Goal: Task Accomplishment & Management: Manage account settings

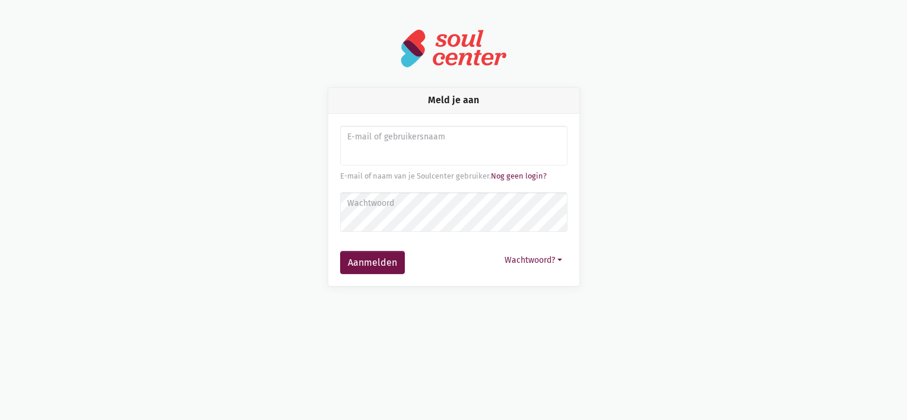
type input "[PERSON_NAME][EMAIL_ADDRESS][DOMAIN_NAME]"
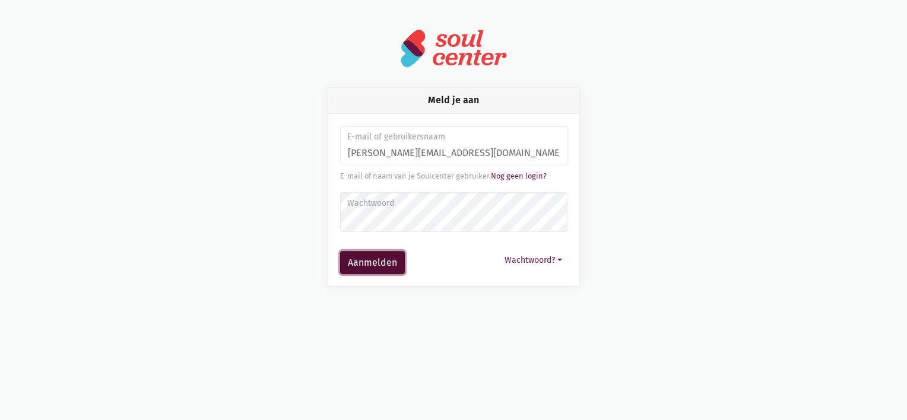
click at [364, 271] on button "Aanmelden" at bounding box center [372, 263] width 65 height 24
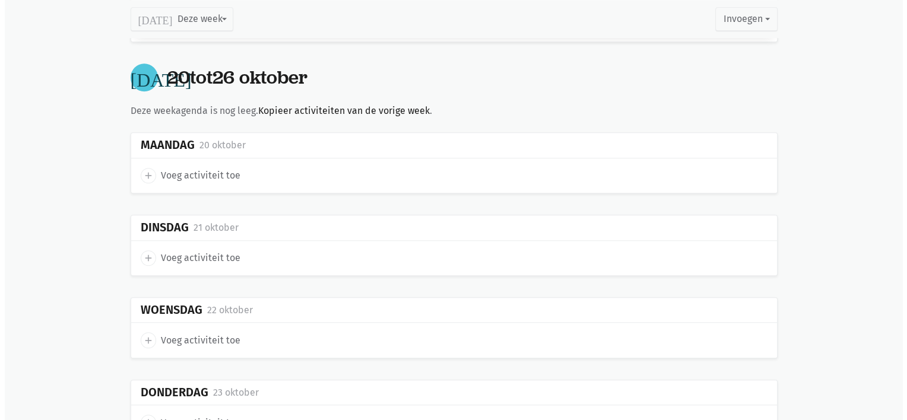
scroll to position [951, 0]
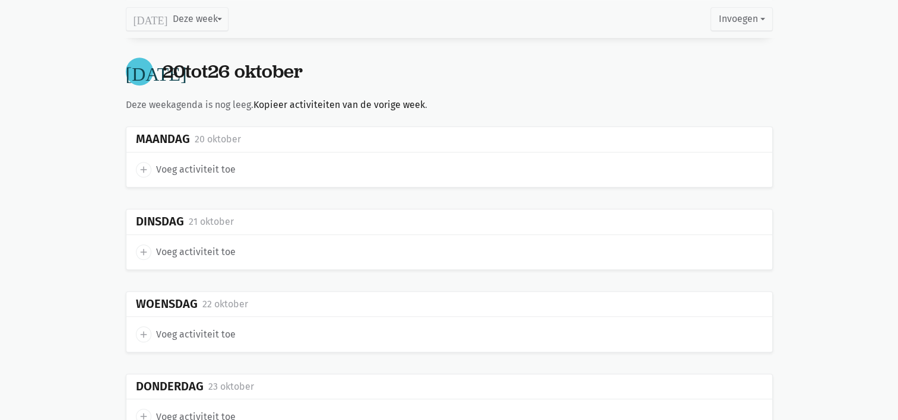
click at [143, 166] on icon "add" at bounding box center [143, 169] width 11 height 11
select select "14:00"
select select "15:00"
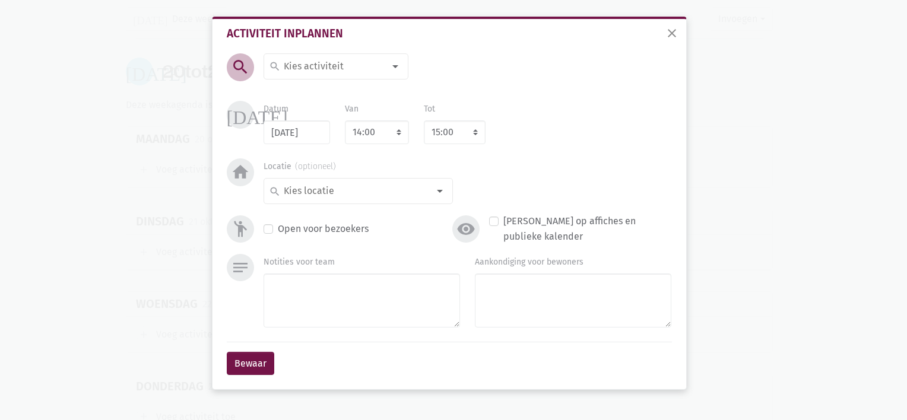
click at [342, 67] on input at bounding box center [333, 66] width 103 height 15
type input "Belevenistafel met An"
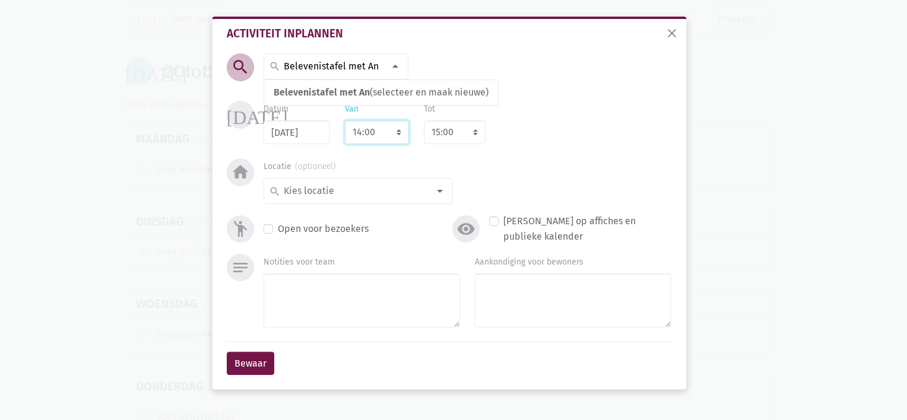
click at [369, 138] on select "7:00 7:15 7:30 7:45 8:00 8:15 8:30 8:45 9:00 9:15 9:30 9:45 10:00 10:15 10:30 1…" at bounding box center [377, 133] width 64 height 24
select select "10:30"
click at [345, 121] on select "7:00 7:15 7:30 7:45 8:00 8:15 8:30 8:45 9:00 9:15 9:30 9:45 10:00 10:15 10:30 1…" at bounding box center [377, 133] width 64 height 24
select select "11:30"
click at [363, 74] on input "Belevenistafel met An" at bounding box center [333, 66] width 103 height 15
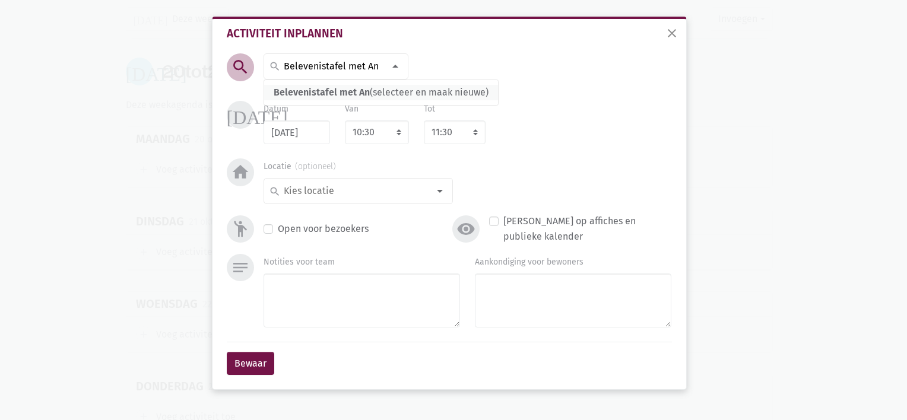
click at [355, 89] on span "Belevenistafel met An" at bounding box center [322, 92] width 96 height 11
click at [304, 188] on input at bounding box center [355, 190] width 147 height 15
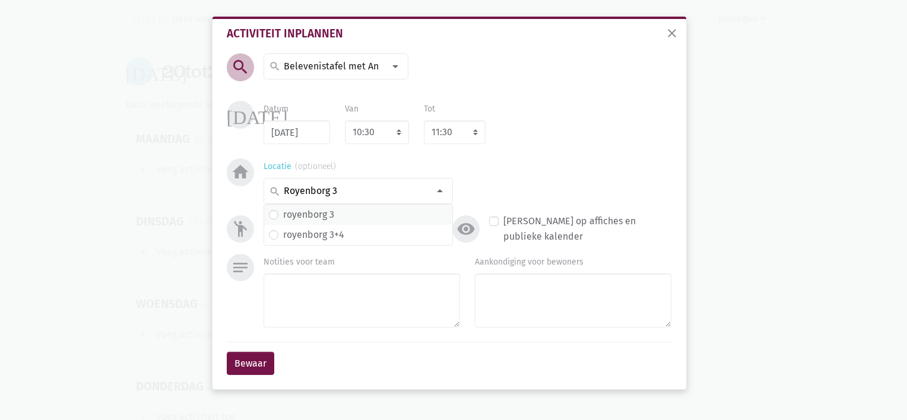
type input "Royenborg 3"
click at [312, 220] on label "royenborg 3" at bounding box center [308, 214] width 51 height 15
click at [249, 357] on button "Bewaar" at bounding box center [251, 364] width 48 height 24
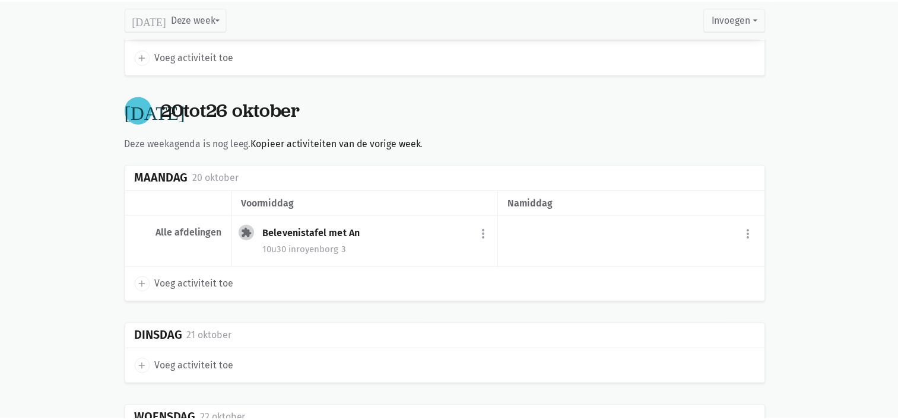
scroll to position [903, 0]
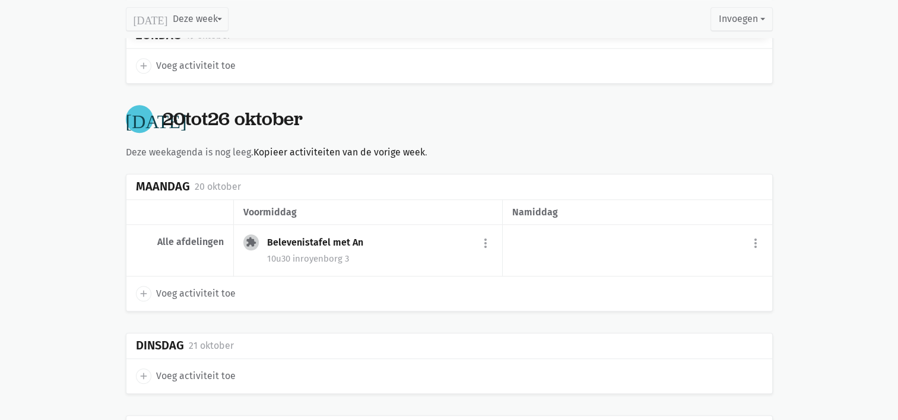
click at [143, 289] on icon "add" at bounding box center [143, 294] width 11 height 11
select select "14:00"
select select "15:00"
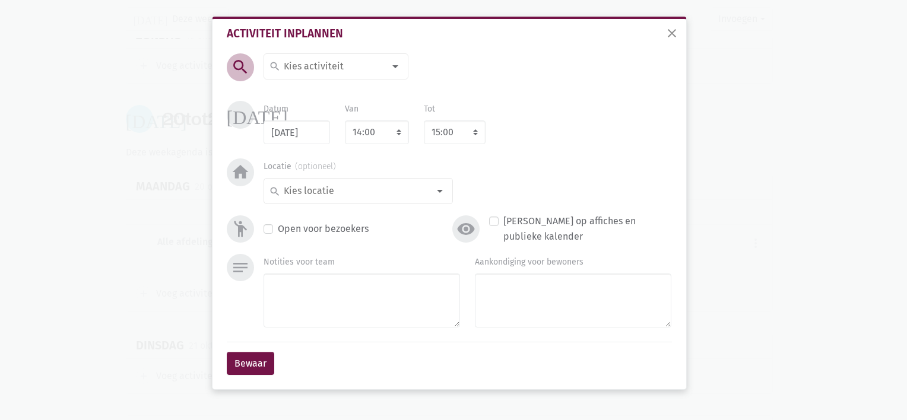
click at [328, 61] on input at bounding box center [333, 66] width 103 height 15
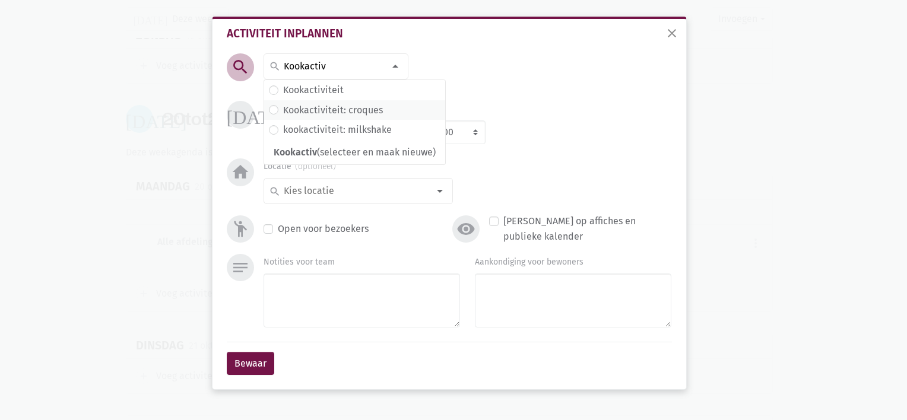
type input "Kookactiv"
click at [334, 109] on label "Kookactiviteit: croques" at bounding box center [333, 110] width 100 height 15
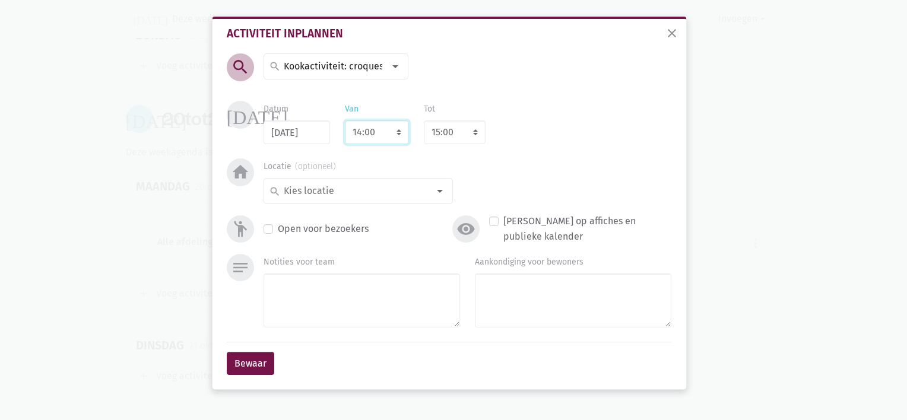
click at [361, 134] on select "7:00 7:15 7:30 7:45 8:00 8:15 8:30 8:45 9:00 9:15 9:30 9:45 10:00 10:15 10:30 1…" at bounding box center [377, 133] width 64 height 24
select select "17:00"
click at [345, 121] on select "7:00 7:15 7:30 7:45 8:00 8:15 8:30 8:45 9:00 9:15 9:30 9:45 10:00 10:15 10:30 1…" at bounding box center [377, 133] width 64 height 24
select select "18:00"
click at [298, 190] on input at bounding box center [355, 190] width 147 height 15
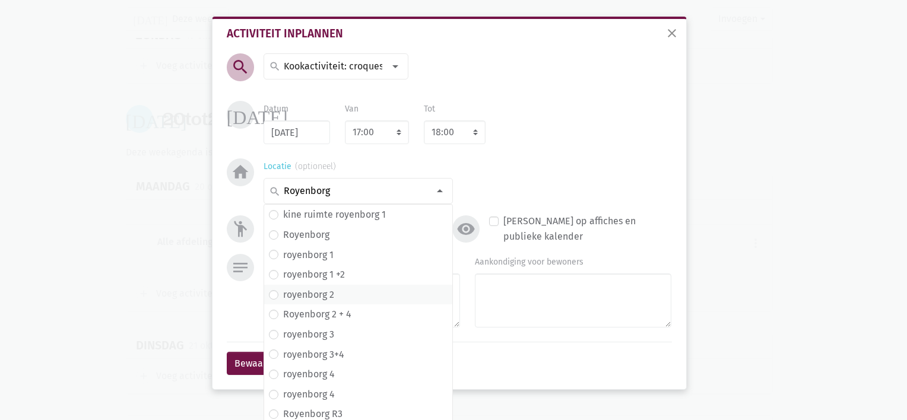
type input "Royenborg"
click at [325, 286] on span "royenborg 2" at bounding box center [358, 295] width 188 height 20
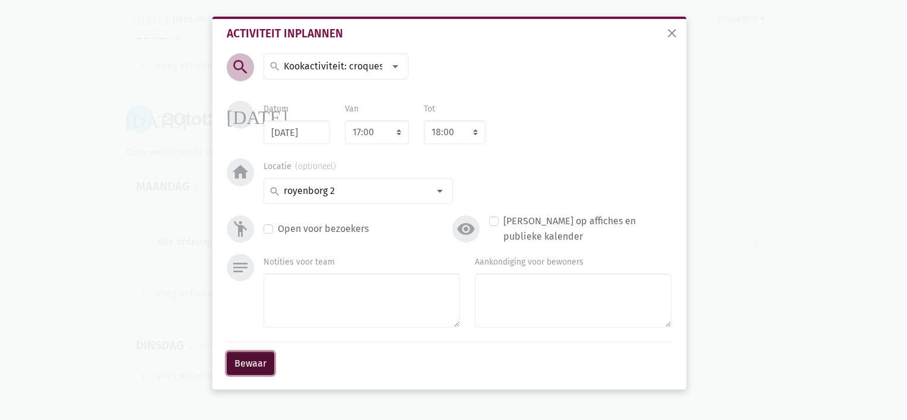
click at [260, 358] on button "Bewaar" at bounding box center [251, 364] width 48 height 24
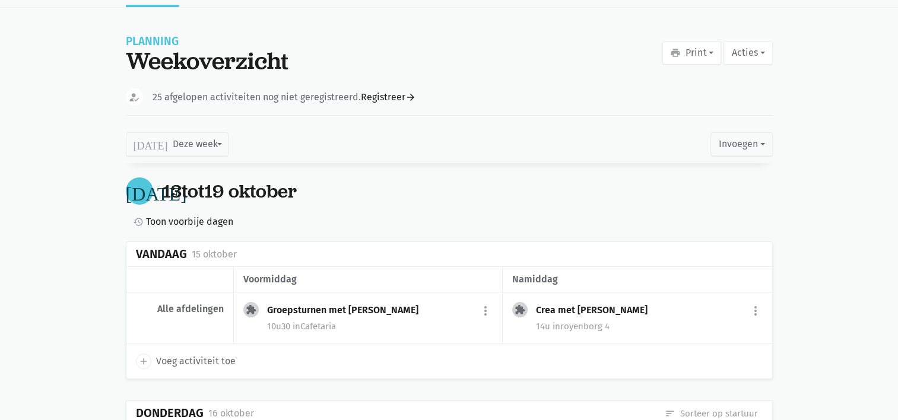
scroll to position [0, 0]
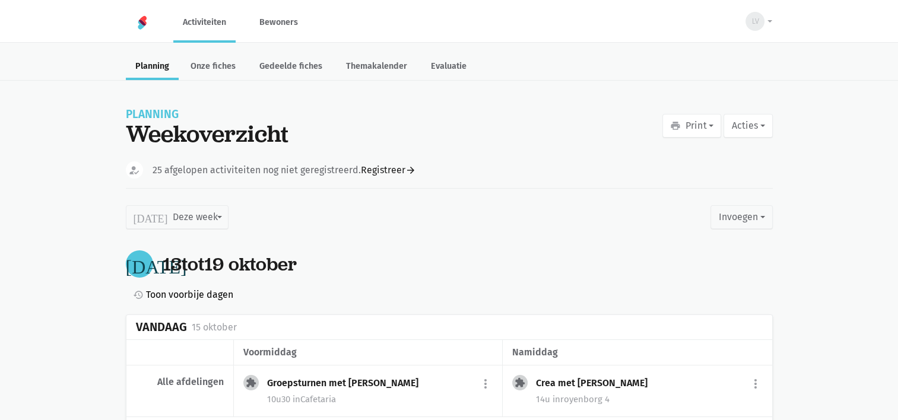
click at [176, 292] on span "Toon voorbije dagen" at bounding box center [189, 294] width 87 height 15
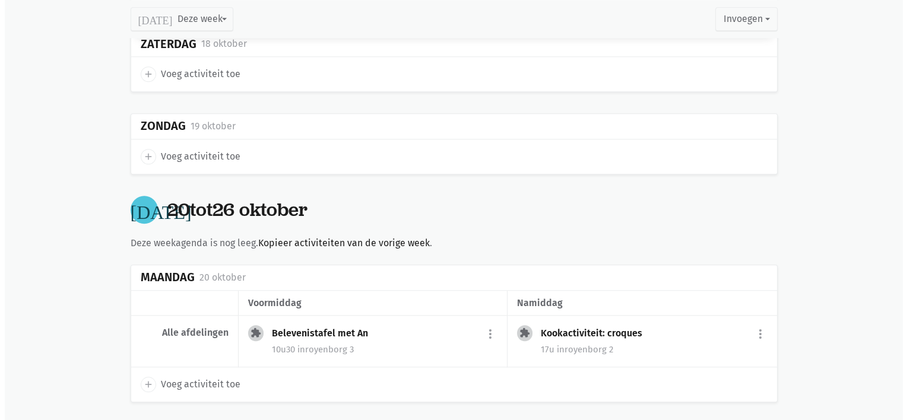
scroll to position [1052, 0]
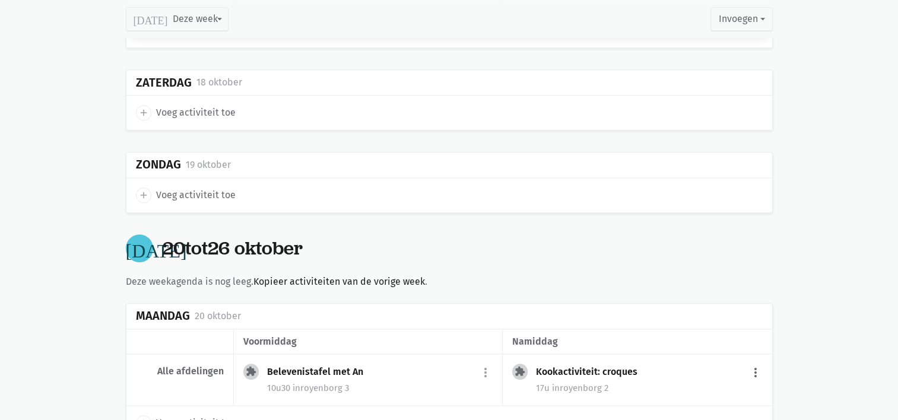
click at [749, 369] on button "more_vert" at bounding box center [756, 373] width 14 height 23
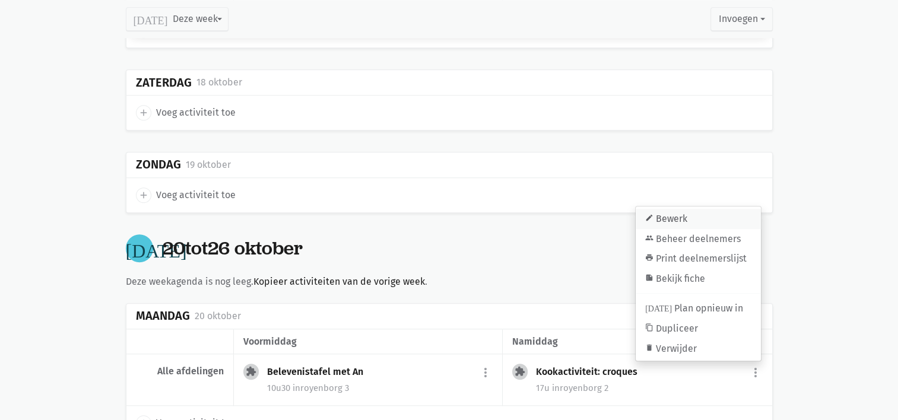
click at [694, 216] on link "edit Bewerk" at bounding box center [698, 219] width 125 height 20
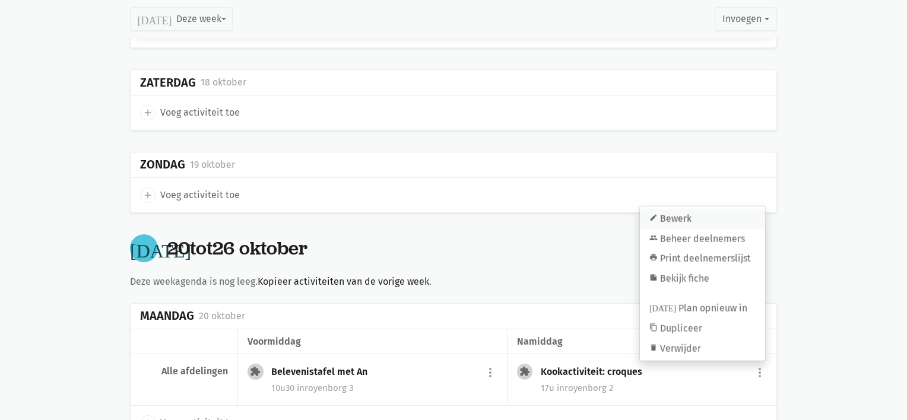
select select "17:00"
select select "18:00"
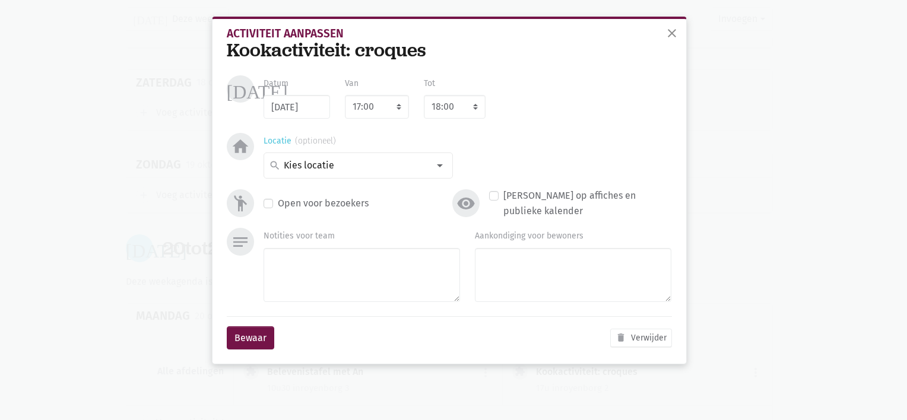
click at [362, 156] on div "search" at bounding box center [358, 166] width 189 height 26
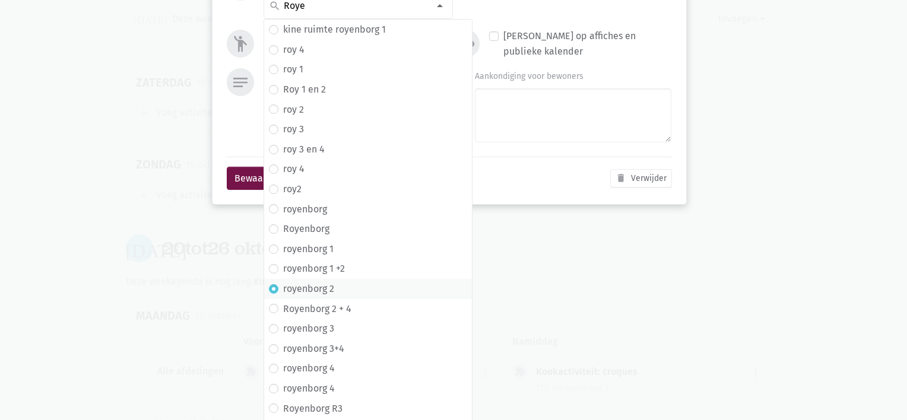
scroll to position [43, 0]
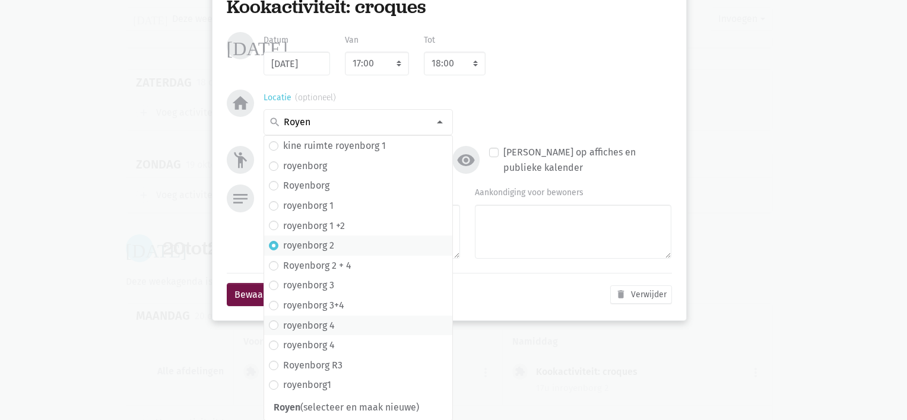
type input "Royen"
click at [315, 321] on label "royenborg 4" at bounding box center [309, 325] width 52 height 15
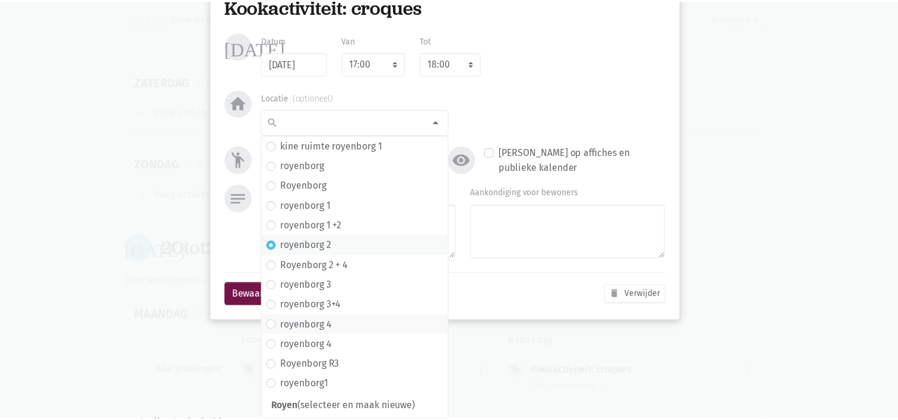
scroll to position [0, 0]
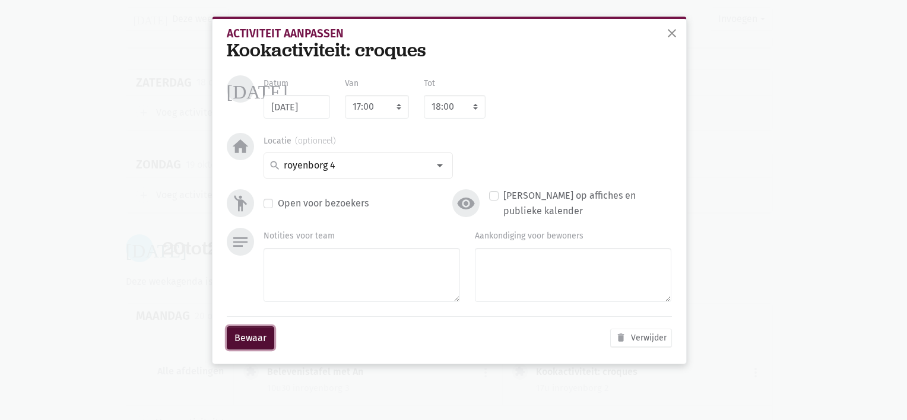
click at [240, 337] on button "Bewaar" at bounding box center [251, 339] width 48 height 24
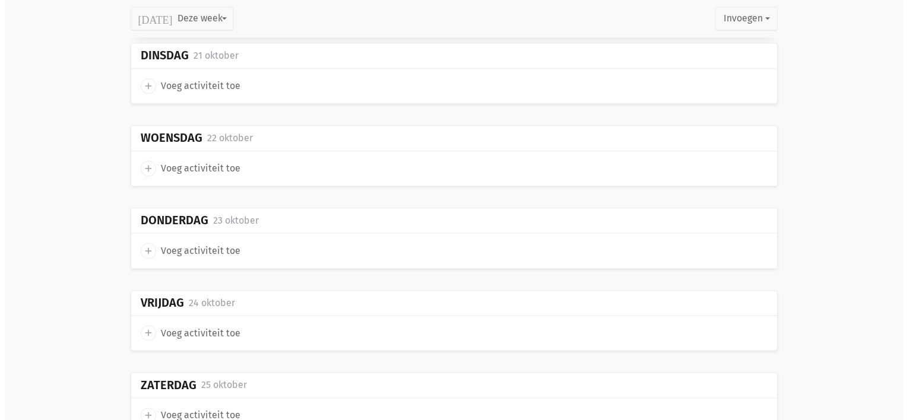
scroll to position [1475, 0]
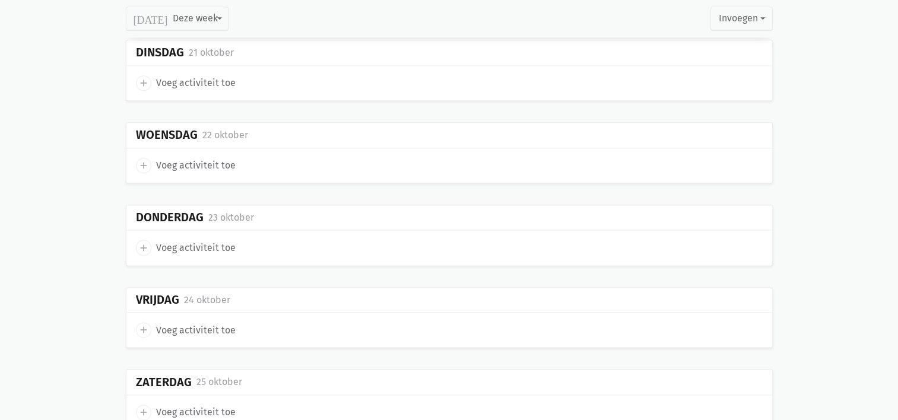
click at [140, 83] on icon "add" at bounding box center [143, 83] width 11 height 11
select select "14:00"
select select "15:00"
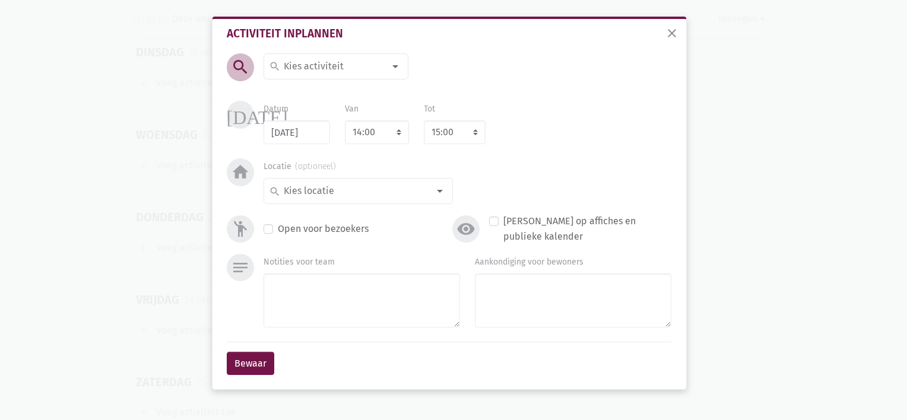
click at [312, 61] on input at bounding box center [333, 66] width 103 height 15
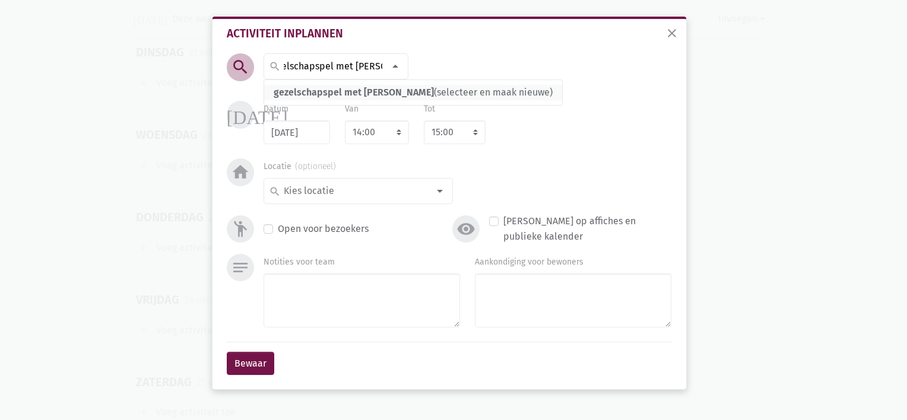
type input "gezelschapspel met [PERSON_NAME]"
click at [306, 91] on span "gezelschapspel met [PERSON_NAME]" at bounding box center [354, 92] width 160 height 11
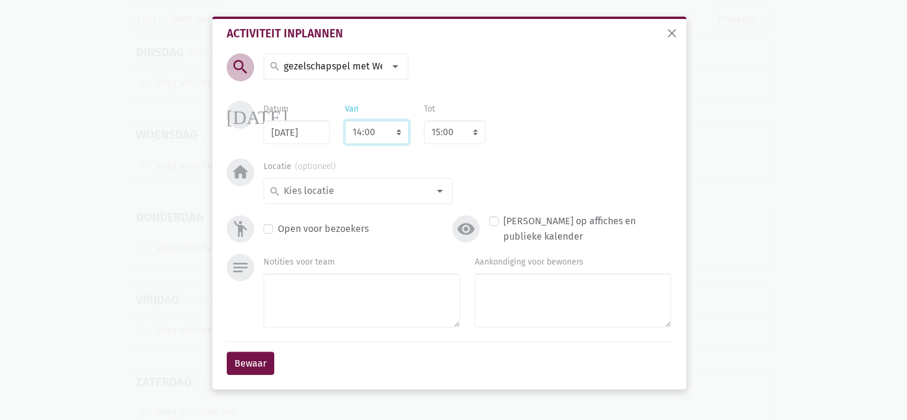
click at [378, 135] on select "7:00 7:15 7:30 7:45 8:00 8:15 8:30 8:45 9:00 9:15 9:30 9:45 10:00 10:15 10:30 1…" at bounding box center [377, 133] width 64 height 24
select select "10:30"
click at [345, 121] on select "7:00 7:15 7:30 7:45 8:00 8:15 8:30 8:45 9:00 9:15 9:30 9:45 10:00 10:15 10:30 1…" at bounding box center [377, 133] width 64 height 24
select select "11:30"
click at [332, 203] on div "search" at bounding box center [358, 191] width 189 height 26
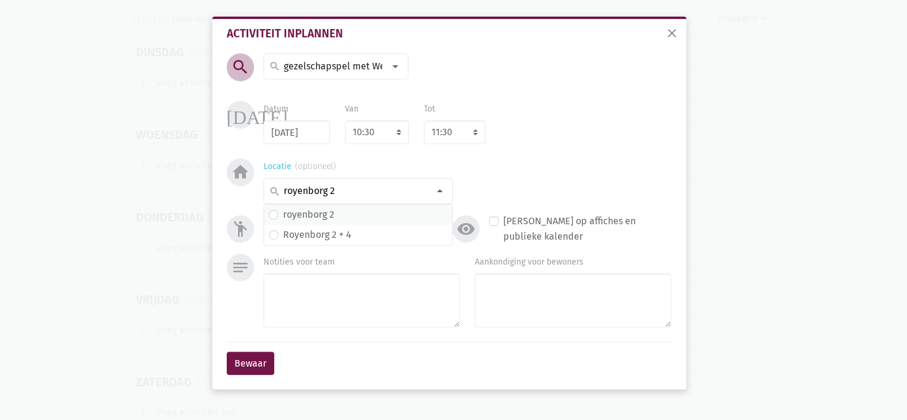
type input "royenborg 2"
click at [322, 216] on label "royenborg 2" at bounding box center [308, 214] width 51 height 15
click at [254, 365] on button "Bewaar" at bounding box center [251, 364] width 48 height 24
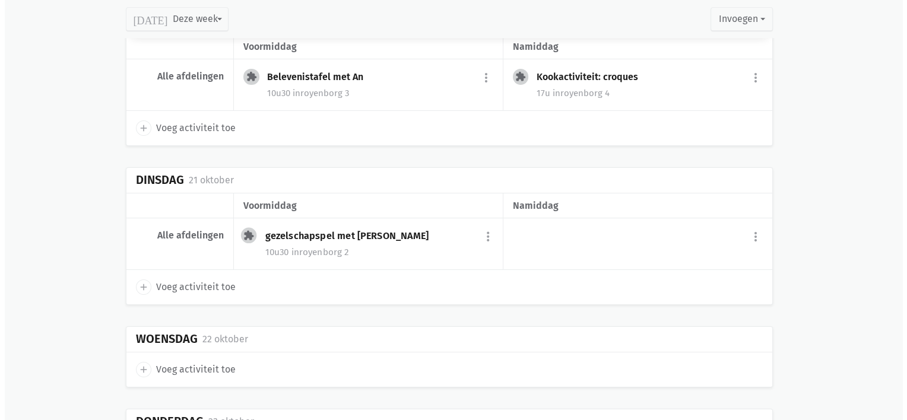
scroll to position [1340, 0]
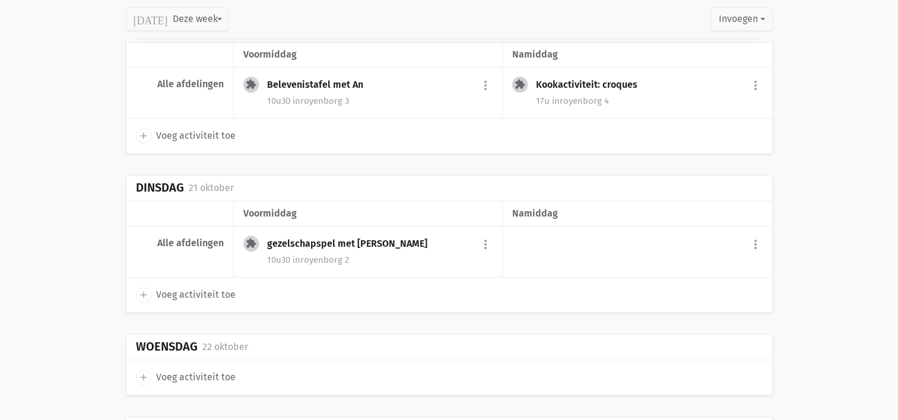
click at [148, 290] on span "add" at bounding box center [143, 294] width 15 height 15
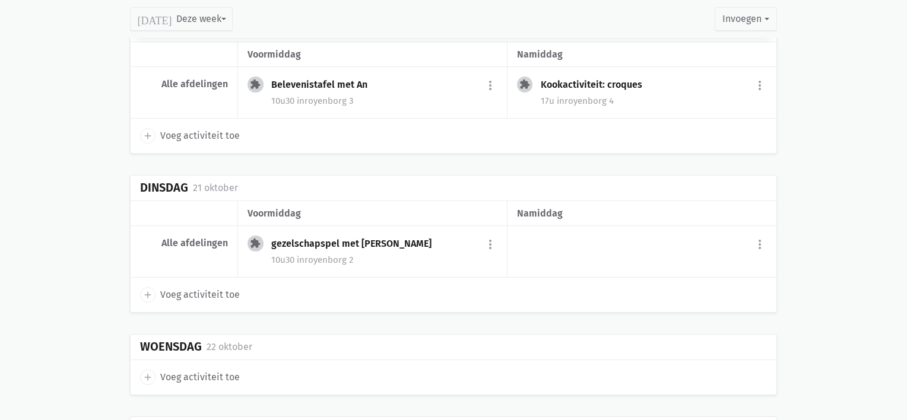
select select "14:00"
select select "15:00"
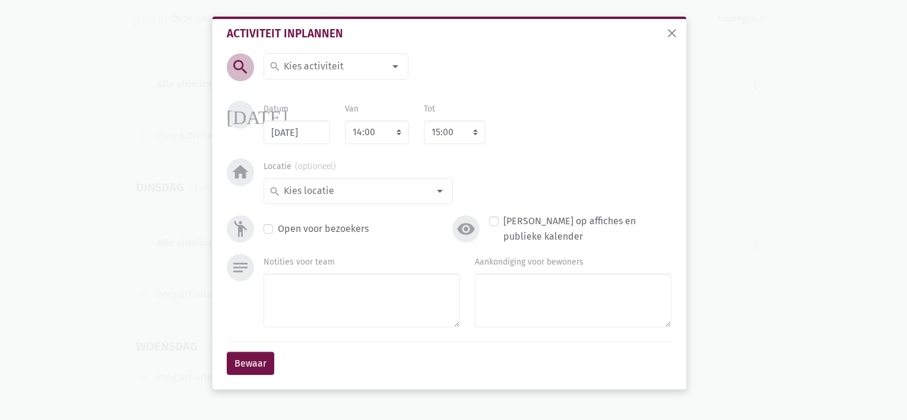
click at [308, 59] on input at bounding box center [333, 66] width 103 height 15
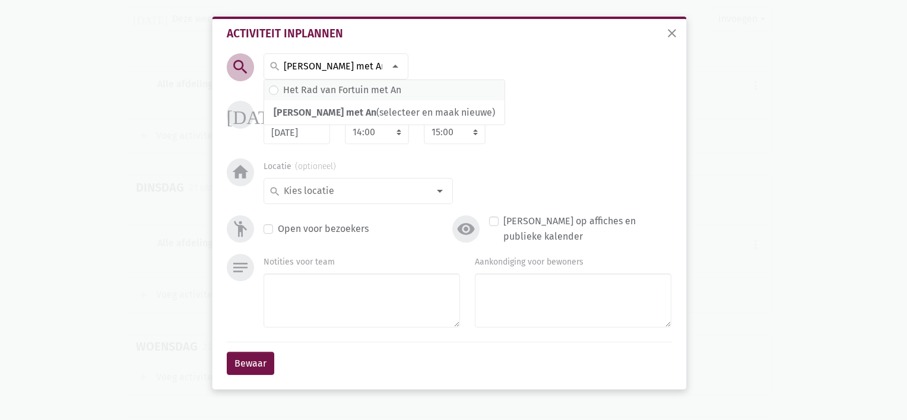
type input "[PERSON_NAME] met An"
click at [306, 93] on label "Het Rad van Fortuin met An" at bounding box center [342, 90] width 118 height 15
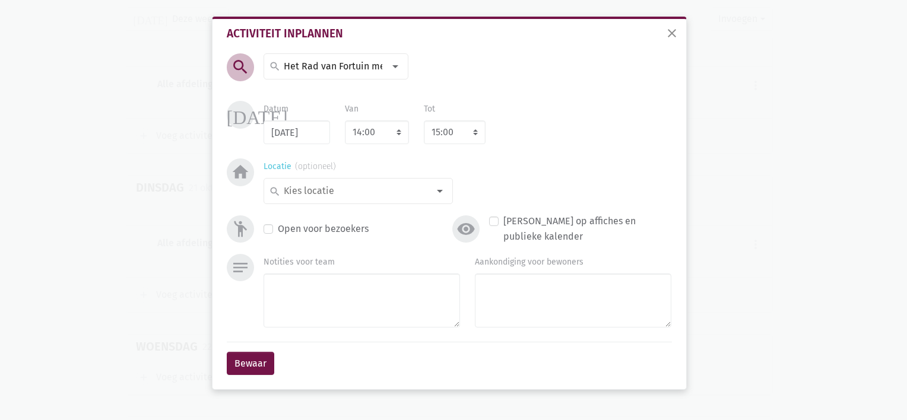
click at [334, 199] on input at bounding box center [355, 190] width 147 height 15
type input "Royenborg 2"
click at [329, 211] on label "royenborg 2" at bounding box center [308, 214] width 51 height 15
click at [254, 359] on button "Bewaar" at bounding box center [251, 364] width 48 height 24
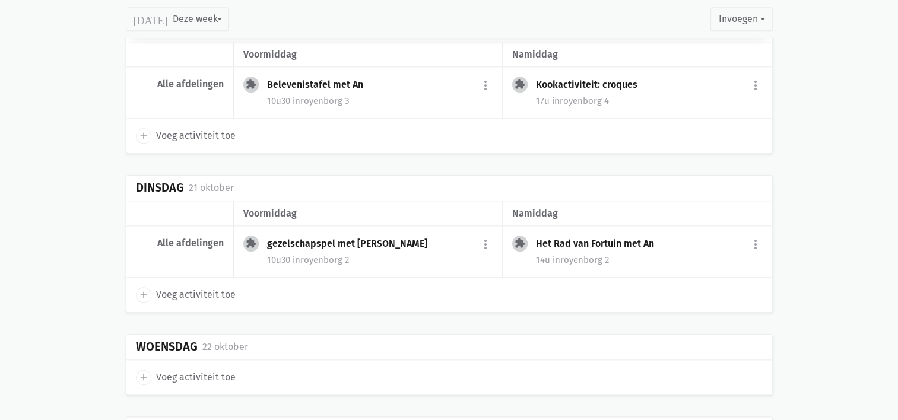
click at [297, 244] on div "gezelschapspel met [PERSON_NAME]" at bounding box center [352, 244] width 170 height 12
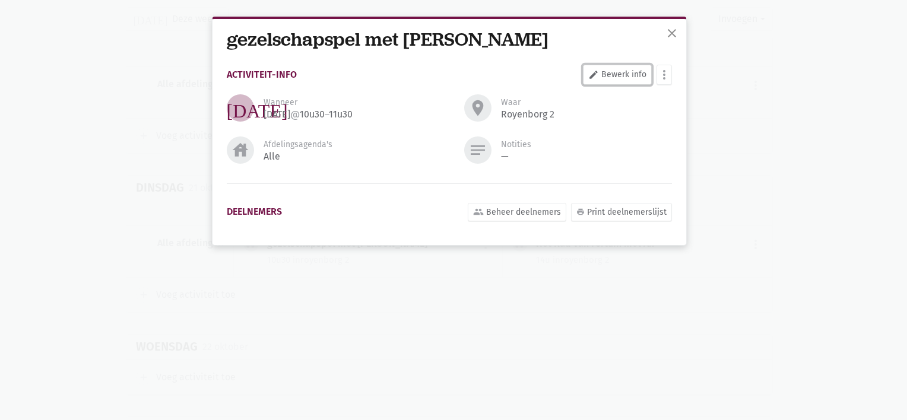
click at [632, 75] on link "edit Bewerk info" at bounding box center [617, 75] width 69 height 20
select select "10:30"
select select "11:30"
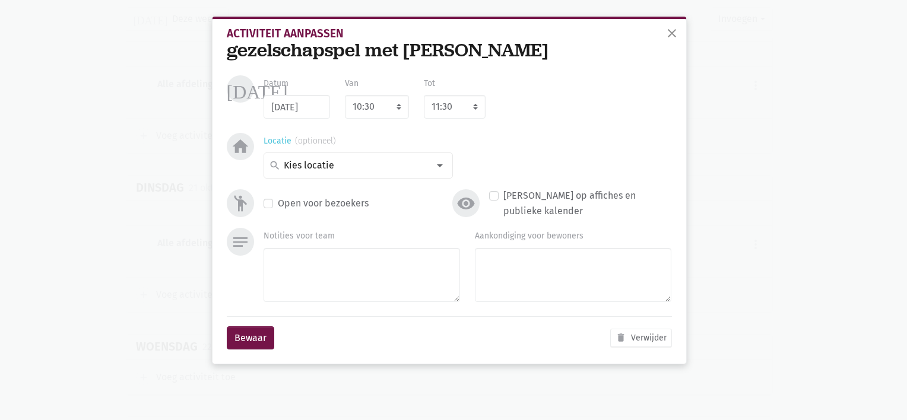
click at [388, 164] on input at bounding box center [355, 165] width 147 height 15
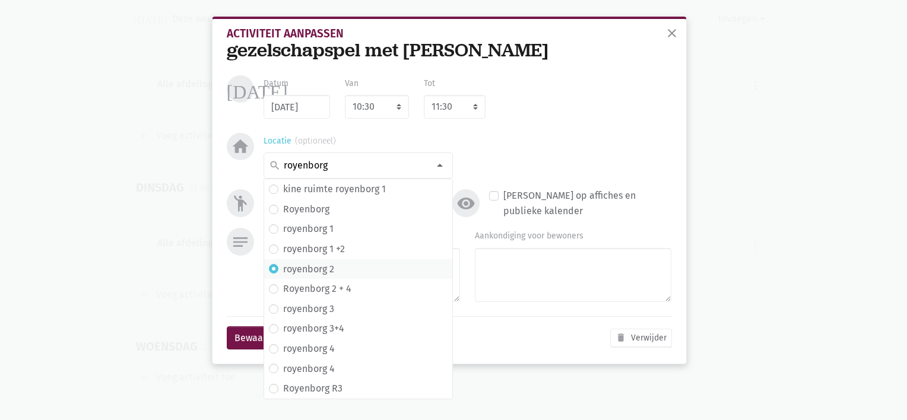
scroll to position [0, 0]
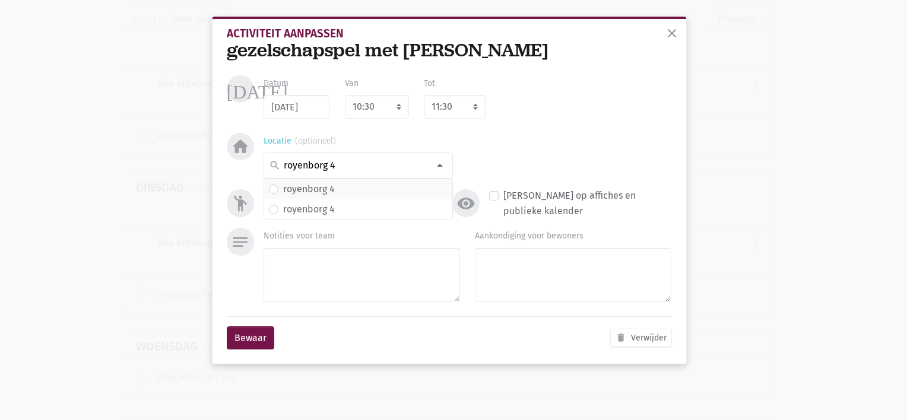
type input "royenborg 4"
click at [341, 192] on span "royenborg 4" at bounding box center [358, 189] width 179 height 15
click at [255, 342] on button "Bewaar" at bounding box center [251, 339] width 48 height 24
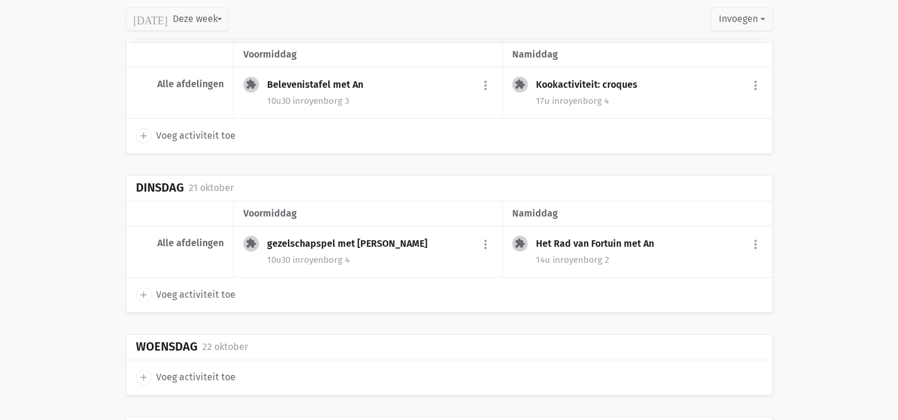
click at [146, 372] on icon "add" at bounding box center [143, 377] width 11 height 11
select select "14:00"
select select "15:00"
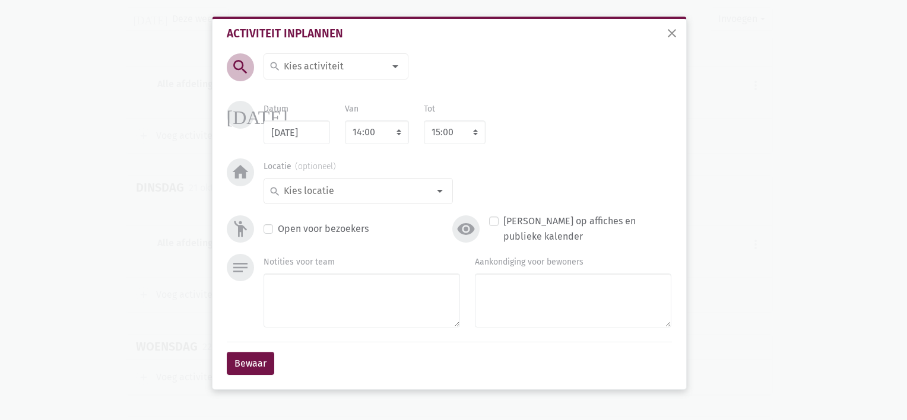
click at [304, 65] on input at bounding box center [333, 66] width 103 height 15
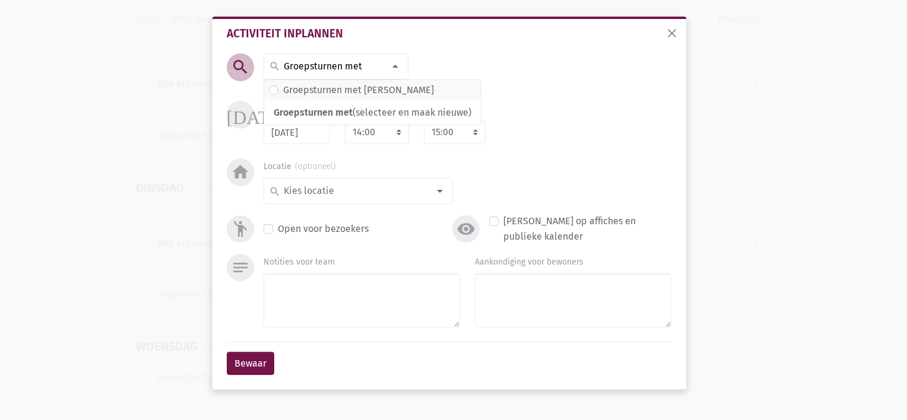
type input "Groepsturnen met"
click at [309, 90] on label "Groepsturnen met [PERSON_NAME]" at bounding box center [358, 90] width 151 height 15
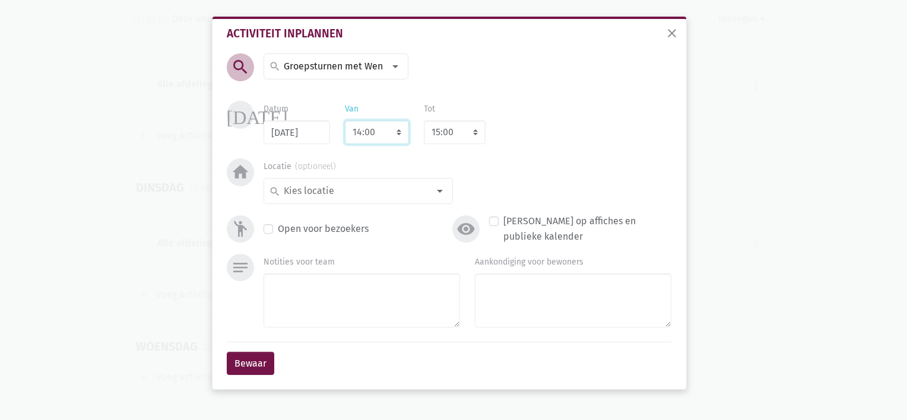
click at [368, 140] on select "7:00 7:15 7:30 7:45 8:00 8:15 8:30 8:45 9:00 9:15 9:30 9:45 10:00 10:15 10:30 1…" at bounding box center [377, 133] width 64 height 24
select select "10:30"
click at [345, 121] on select "7:00 7:15 7:30 7:45 8:00 8:15 8:30 8:45 9:00 9:15 9:30 9:45 10:00 10:15 10:30 1…" at bounding box center [377, 133] width 64 height 24
select select "11:30"
click at [342, 191] on input at bounding box center [355, 190] width 147 height 15
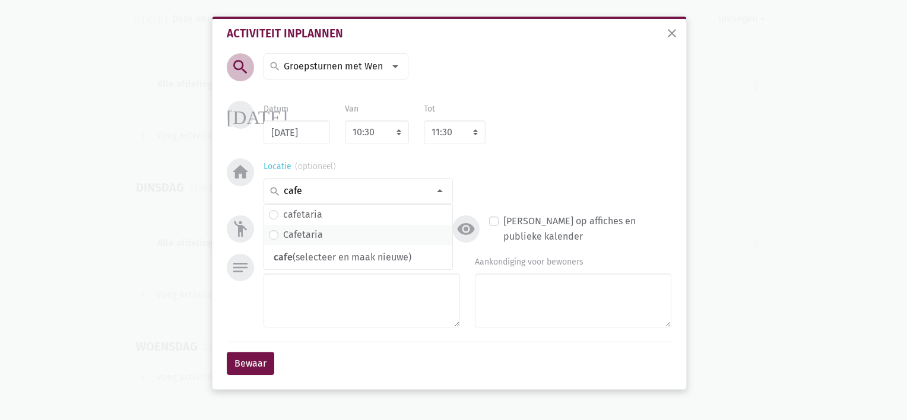
type input "cafe"
click at [309, 233] on label "Cafetaria" at bounding box center [303, 234] width 40 height 15
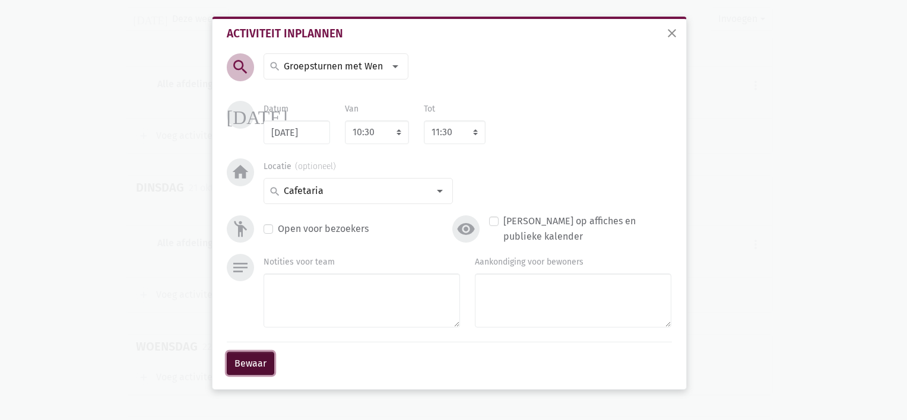
click at [254, 371] on button "Bewaar" at bounding box center [251, 364] width 48 height 24
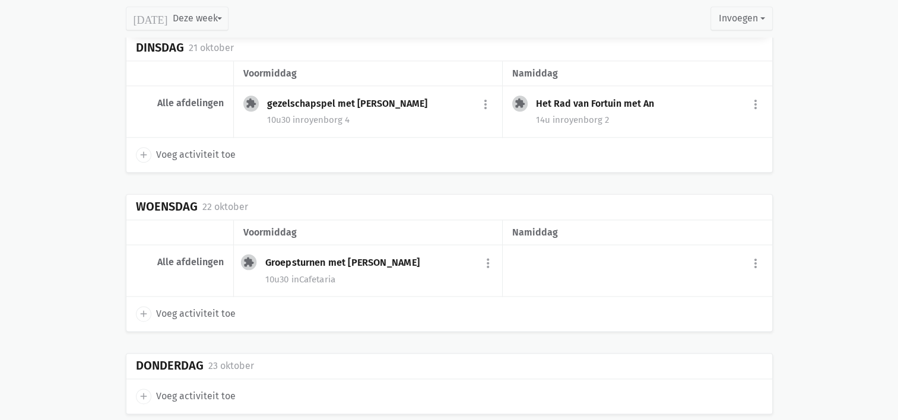
scroll to position [1498, 0]
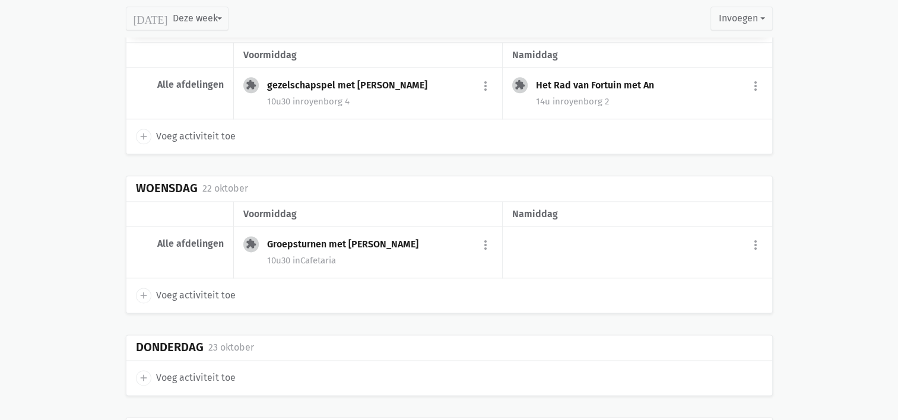
click at [143, 290] on icon "add" at bounding box center [143, 295] width 11 height 11
select select "14:00"
select select "15:00"
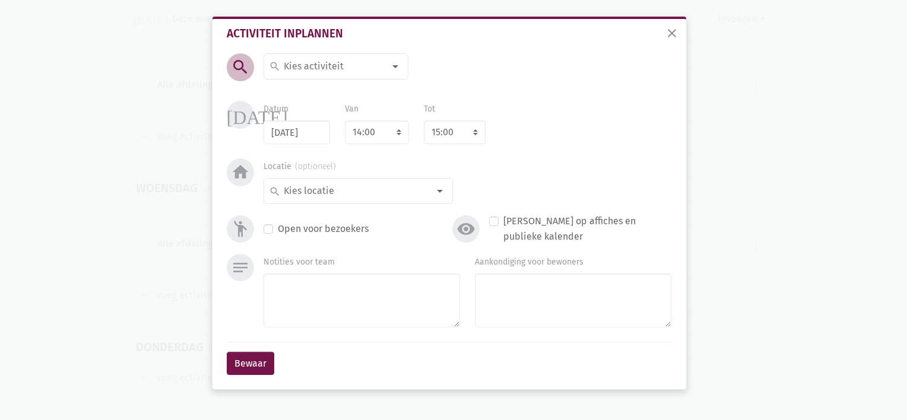
click at [313, 60] on input at bounding box center [333, 66] width 103 height 15
type input "Crea met An"
click at [300, 90] on label "Crea met An" at bounding box center [309, 90] width 52 height 15
click at [325, 188] on input at bounding box center [355, 190] width 147 height 15
type input "Royenborg 4"
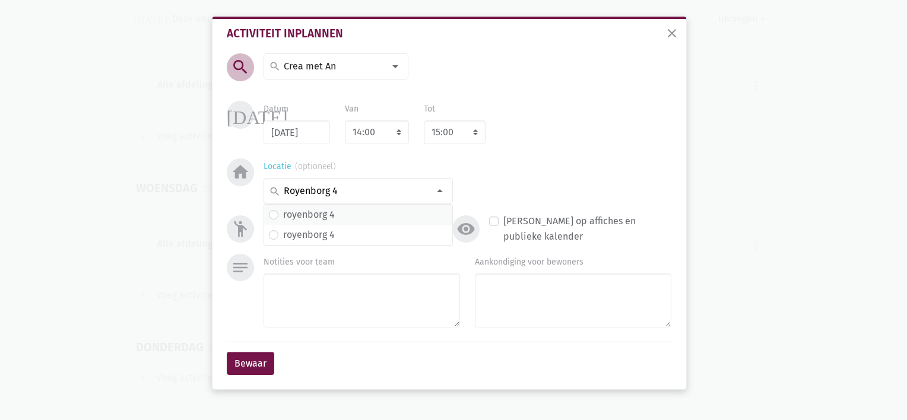
click at [306, 219] on label "royenborg 4" at bounding box center [309, 214] width 52 height 15
click at [261, 366] on button "Bewaar" at bounding box center [251, 364] width 48 height 24
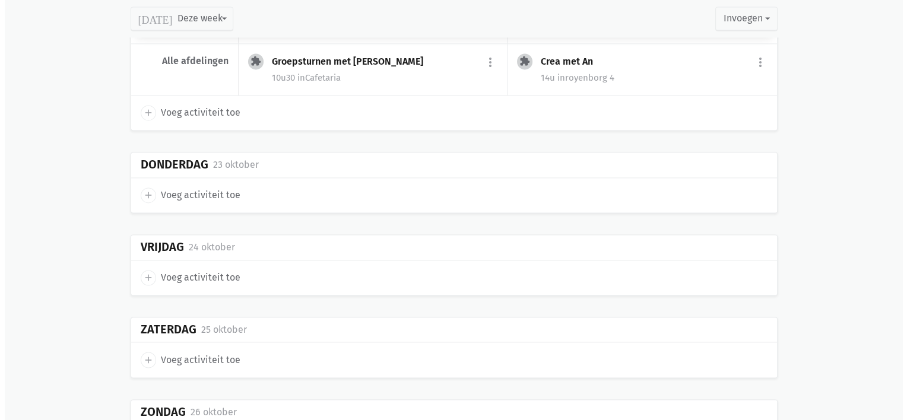
scroll to position [1691, 0]
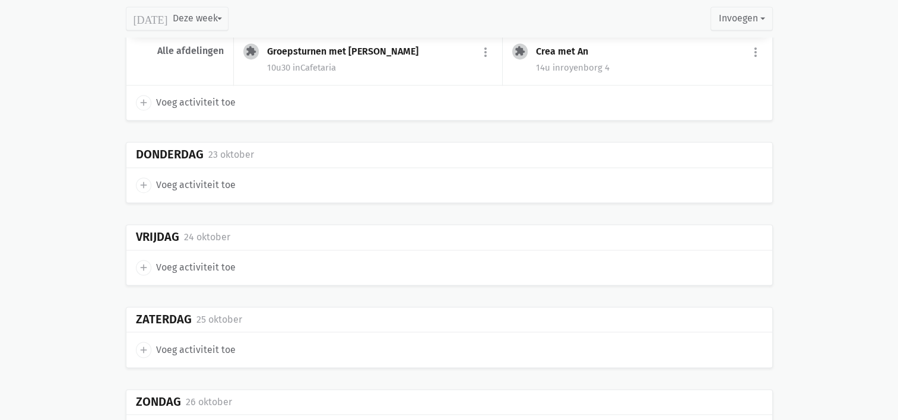
click at [143, 180] on icon "add" at bounding box center [143, 185] width 11 height 11
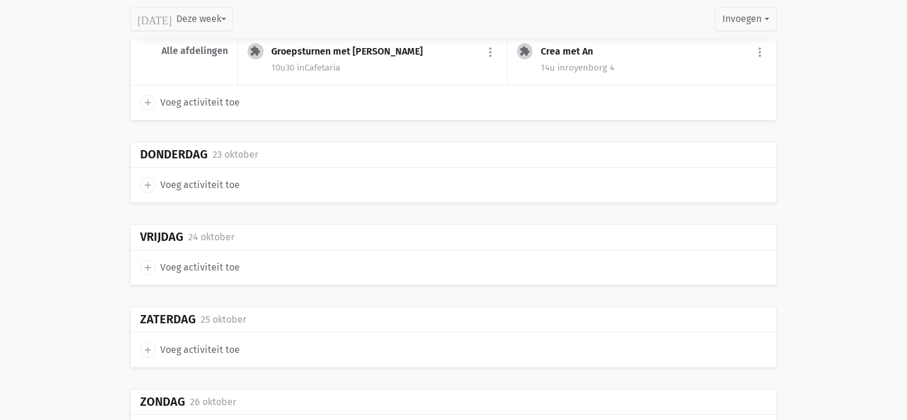
select select "14:00"
select select "15:00"
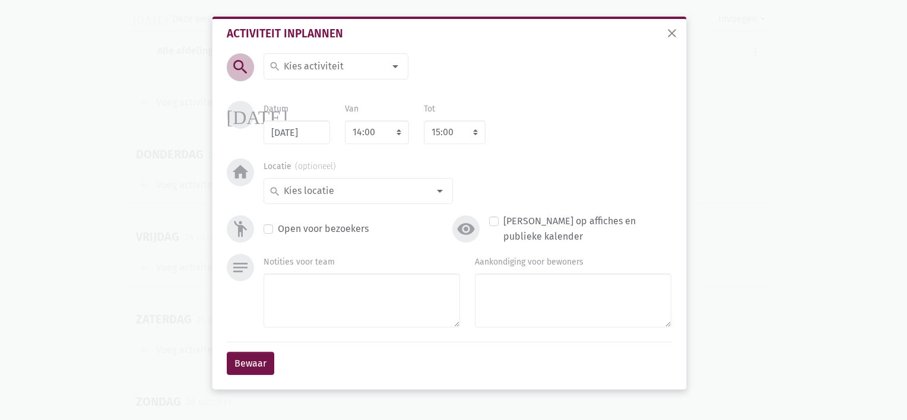
click at [304, 68] on input at bounding box center [333, 66] width 103 height 15
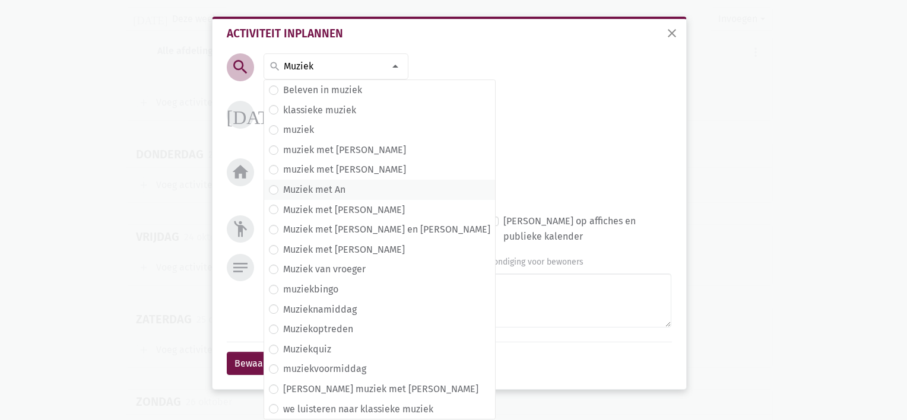
type input "Muziek"
click at [309, 192] on label "Muziek met An" at bounding box center [314, 189] width 62 height 15
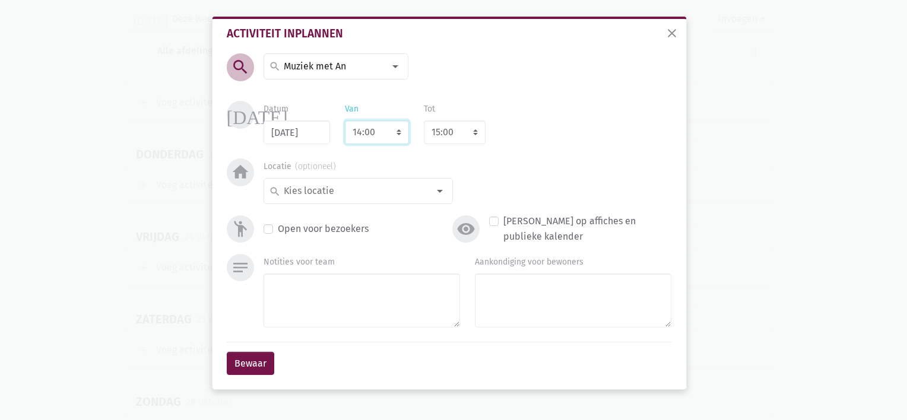
click at [385, 135] on select "7:00 7:15 7:30 7:45 8:00 8:15 8:30 8:45 9:00 9:15 9:30 9:45 10:00 10:15 10:30 1…" at bounding box center [377, 133] width 64 height 24
select select "10:30"
click at [345, 121] on select "7:00 7:15 7:30 7:45 8:00 8:15 8:30 8:45 9:00 9:15 9:30 9:45 10:00 10:15 10:30 1…" at bounding box center [377, 133] width 64 height 24
select select "11:30"
click at [375, 193] on input at bounding box center [355, 190] width 147 height 15
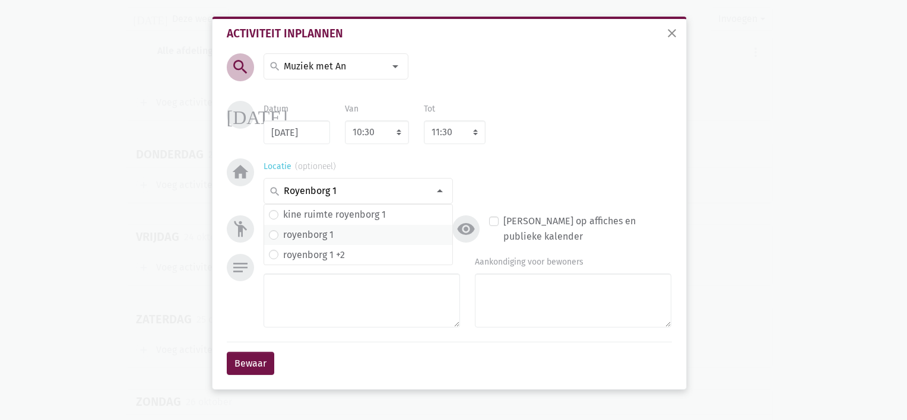
type input "Royenborg 1"
click at [320, 235] on label "royenborg 1" at bounding box center [308, 234] width 50 height 15
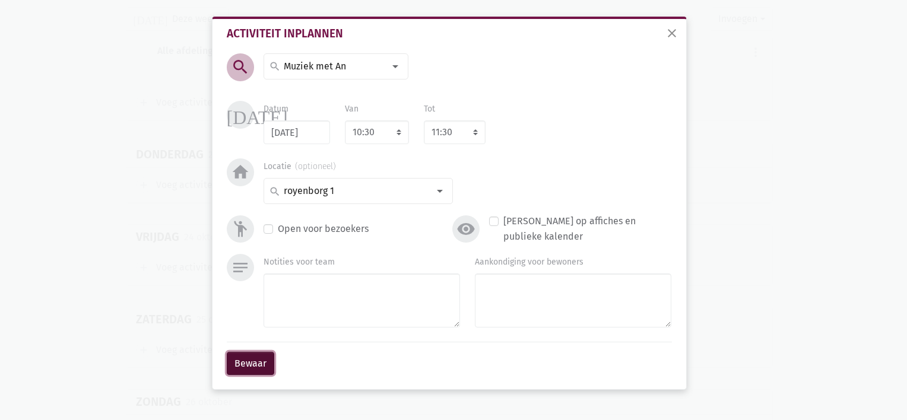
click at [252, 366] on button "Bewaar" at bounding box center [251, 364] width 48 height 24
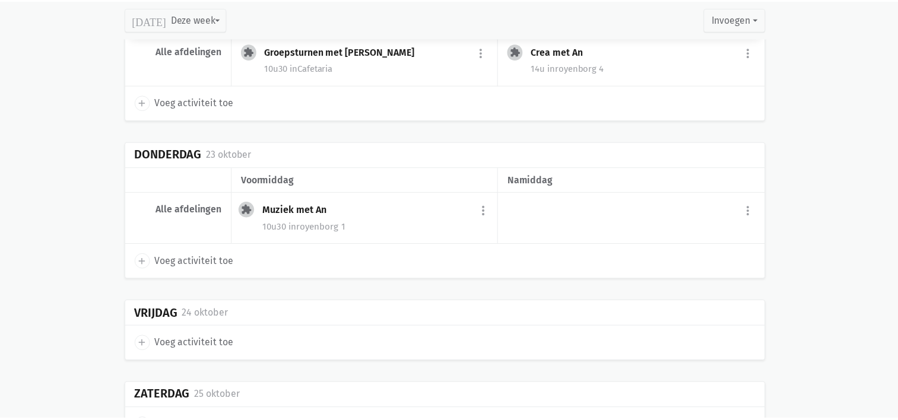
scroll to position [1657, 0]
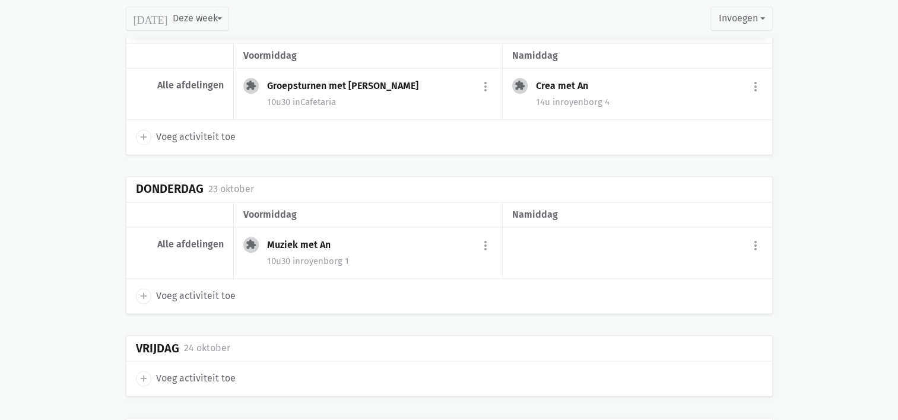
click at [141, 291] on icon "add" at bounding box center [143, 296] width 11 height 11
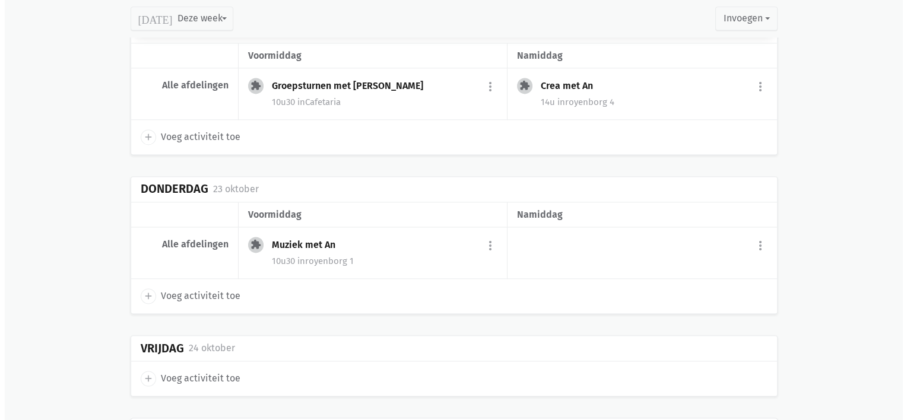
select select "14:00"
select select "15:00"
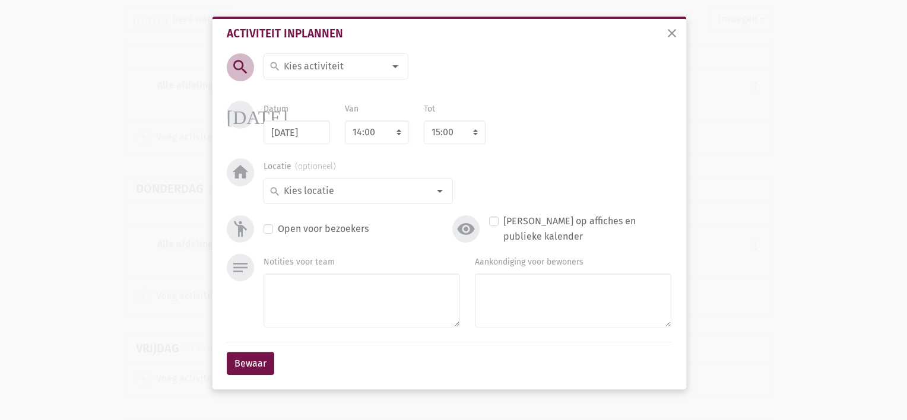
click at [283, 62] on input at bounding box center [333, 66] width 103 height 15
type input "Riksja"
click at [280, 88] on span "De Riksja komt." at bounding box center [347, 90] width 156 height 15
click at [356, 200] on div "search" at bounding box center [358, 191] width 189 height 26
type input "B"
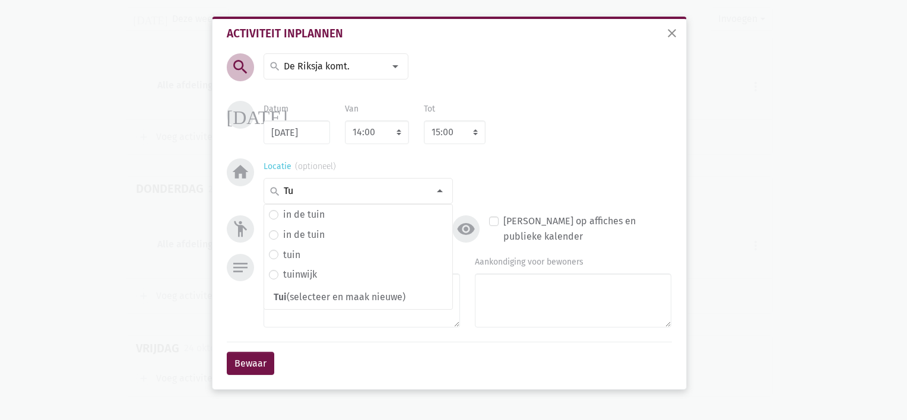
type input "T"
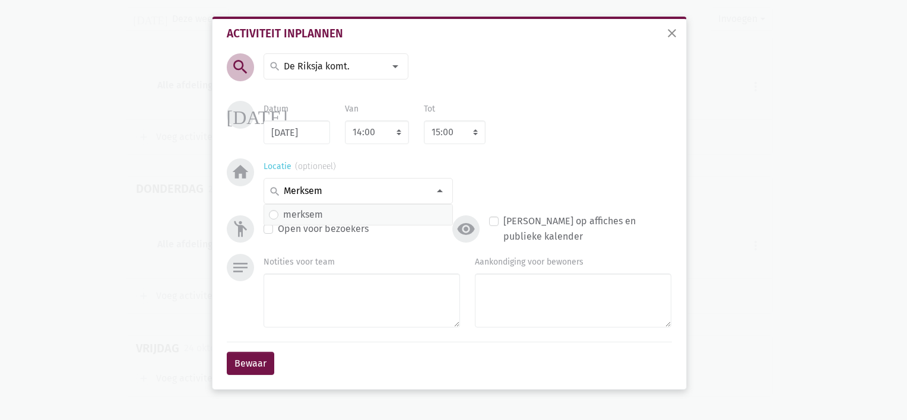
type input "Merksem"
click at [344, 214] on span "merksem" at bounding box center [358, 214] width 179 height 15
click at [254, 363] on button "Bewaar" at bounding box center [251, 364] width 48 height 24
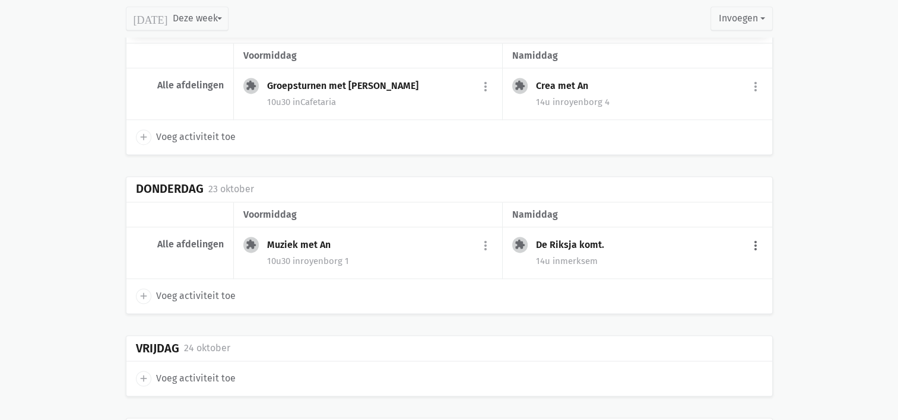
click at [758, 238] on button "more_vert" at bounding box center [756, 246] width 14 height 23
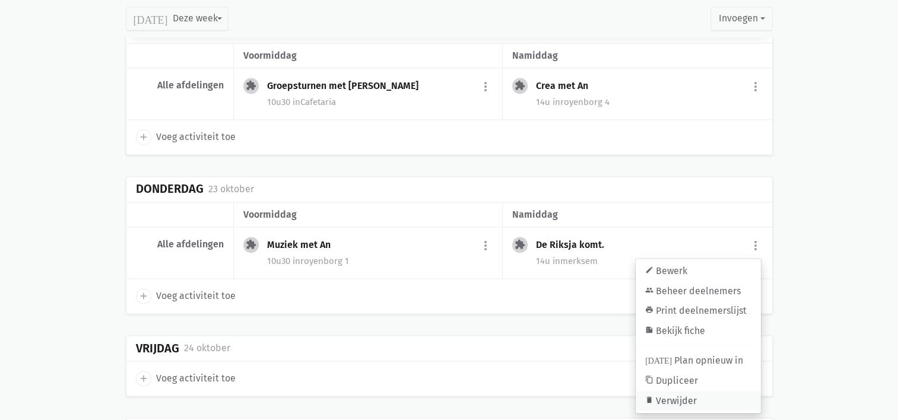
click at [682, 393] on link "delete Verwijder" at bounding box center [698, 401] width 125 height 20
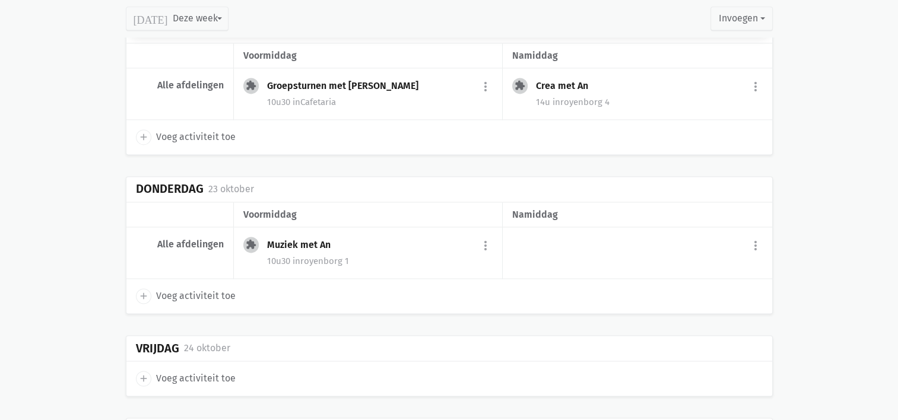
click at [142, 291] on icon "add" at bounding box center [143, 296] width 11 height 11
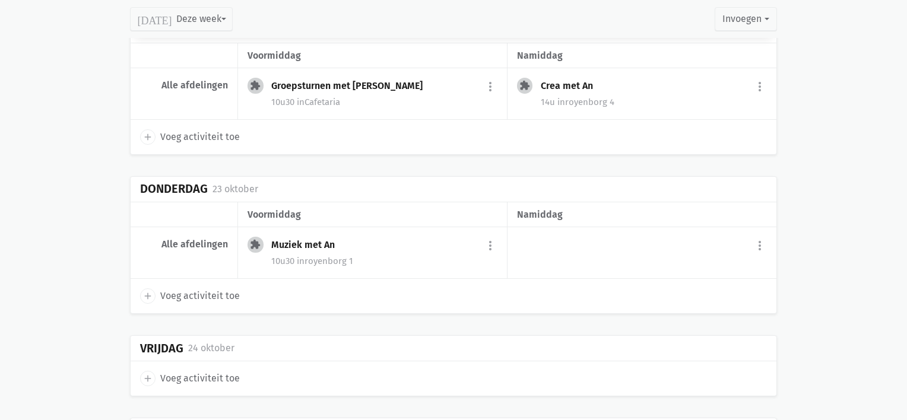
select select "14:00"
select select "15:00"
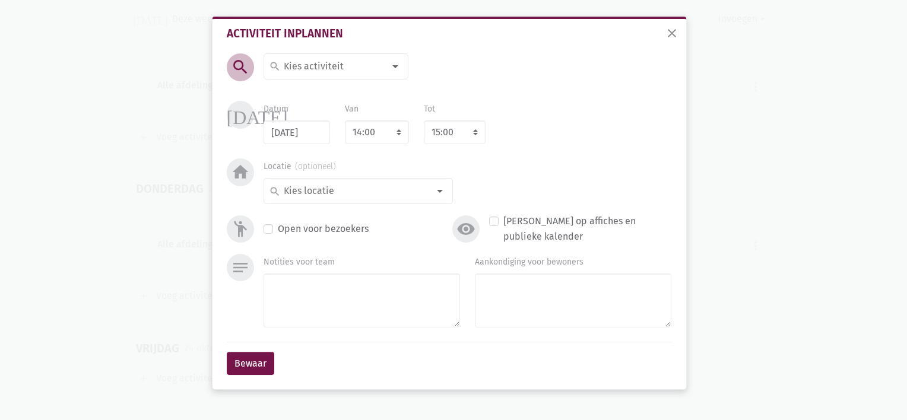
click at [305, 65] on input at bounding box center [333, 66] width 103 height 15
type input "Riksja rijden"
click at [293, 90] on span "Riksja rijden" at bounding box center [302, 92] width 56 height 11
click at [343, 190] on input at bounding box center [355, 190] width 147 height 15
type input "%"
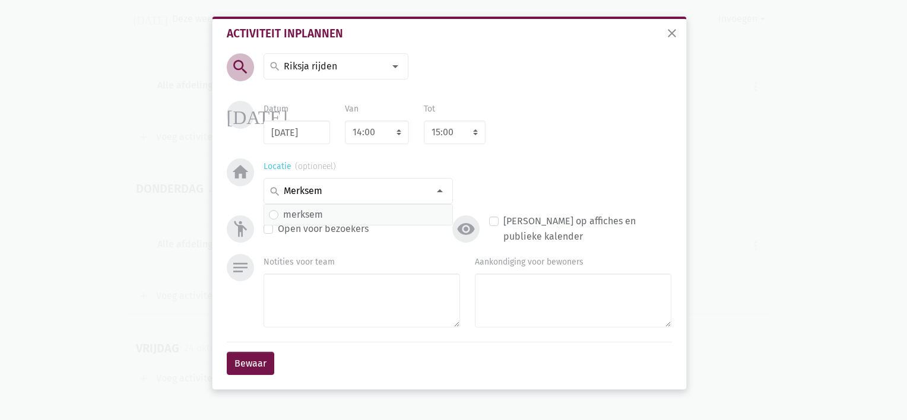
type input "Merksem"
click at [314, 221] on label "merksem" at bounding box center [303, 214] width 40 height 15
click at [240, 363] on button "Bewaar" at bounding box center [251, 364] width 48 height 24
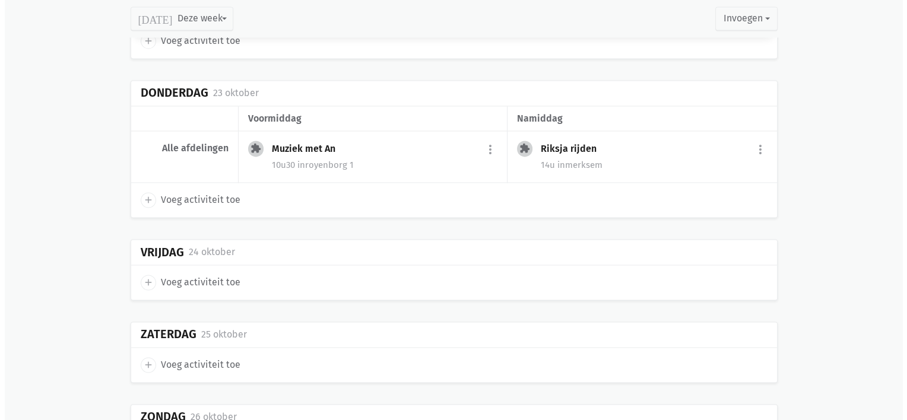
scroll to position [1781, 0]
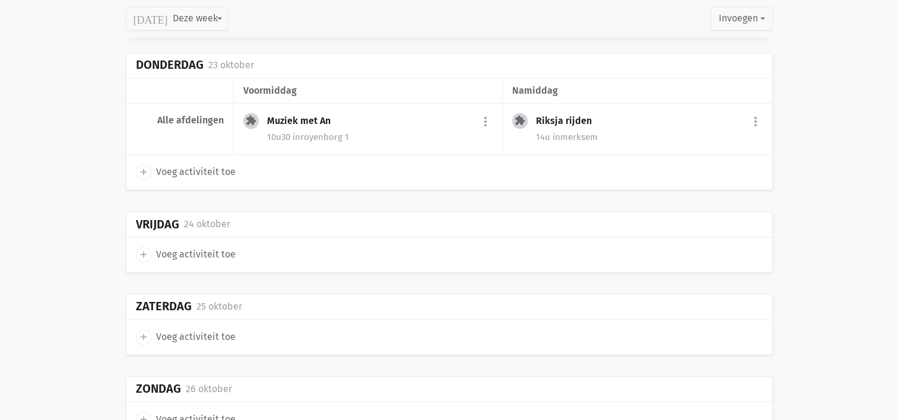
click at [140, 249] on icon "add" at bounding box center [143, 254] width 11 height 11
select select "14:00"
select select "15:00"
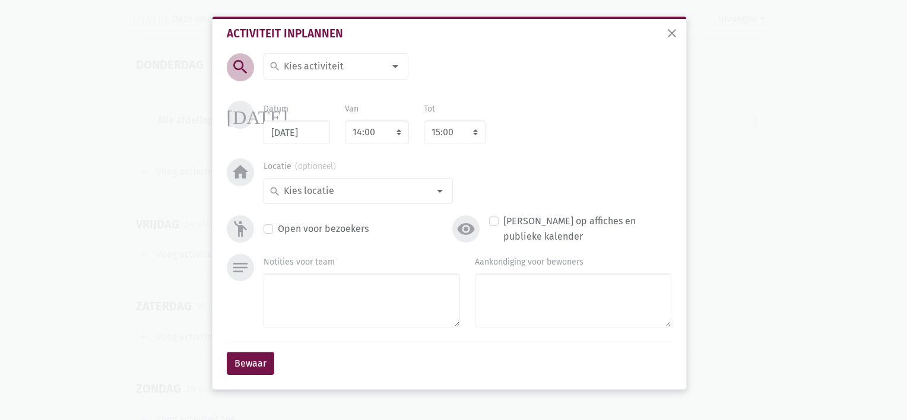
click at [304, 66] on input at bounding box center [333, 66] width 103 height 15
type input "Sjoelen met An"
click at [303, 87] on span "Sjoelen met An" at bounding box center [306, 92] width 65 height 11
click at [376, 133] on select "7:00 7:15 7:30 7:45 8:00 8:15 8:30 8:45 9:00 9:15 9:30 9:45 10:00 10:15 10:30 1…" at bounding box center [377, 133] width 64 height 24
select select "10:30"
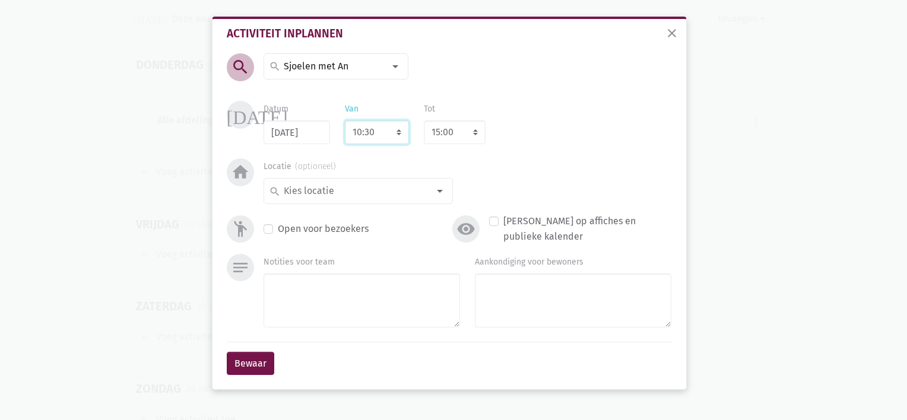
click at [345, 121] on select "7:00 7:15 7:30 7:45 8:00 8:15 8:30 8:45 9:00 9:15 9:30 9:45 10:00 10:15 10:30 1…" at bounding box center [377, 133] width 64 height 24
select select "11:30"
click at [372, 192] on input at bounding box center [355, 190] width 147 height 15
type input "Royenborg 2"
click at [338, 217] on span "royenborg 2" at bounding box center [358, 214] width 179 height 15
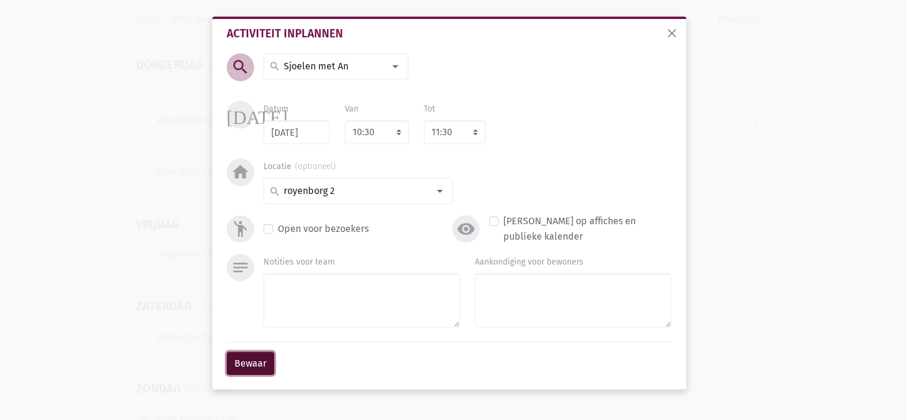
click at [246, 371] on button "Bewaar" at bounding box center [251, 364] width 48 height 24
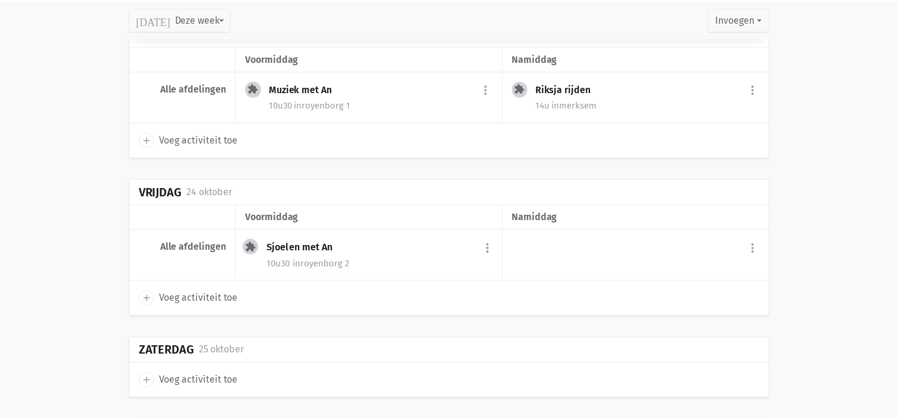
scroll to position [1815, 0]
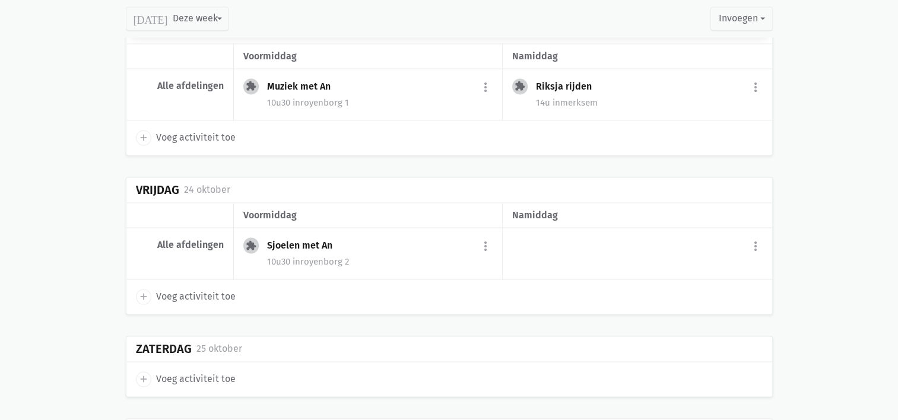
click at [149, 289] on span "add" at bounding box center [143, 296] width 15 height 15
select select "14:00"
select select "15:00"
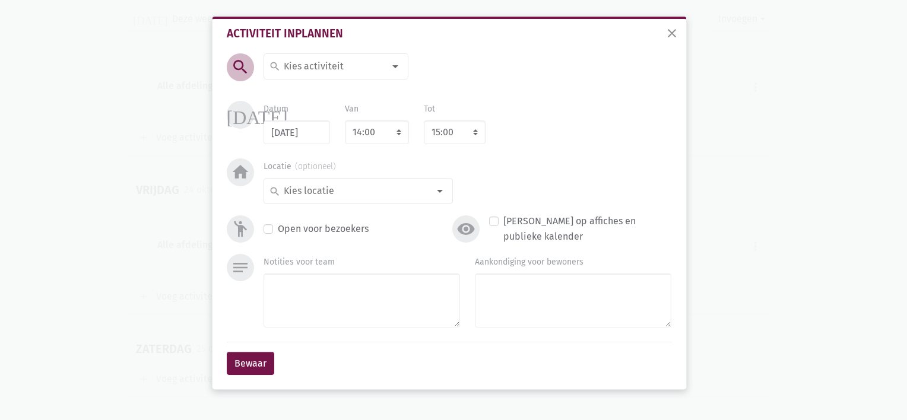
click at [291, 67] on input at bounding box center [333, 66] width 103 height 15
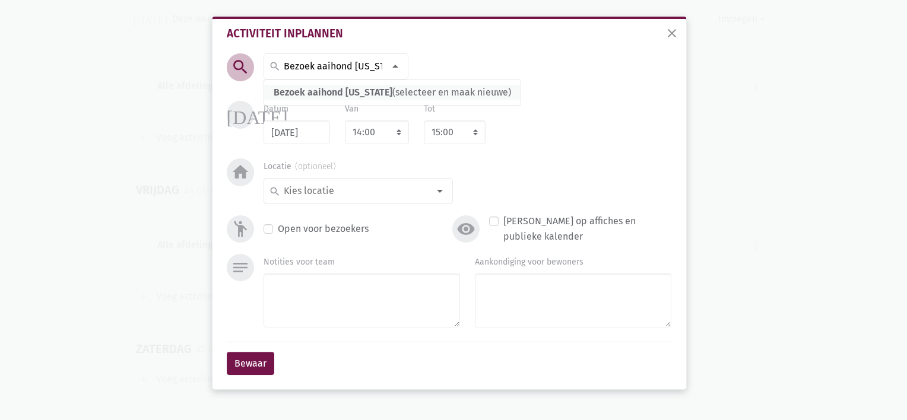
type input "Bezoek aaihond [US_STATE]"
click at [281, 85] on span "Bezoek aaihond [US_STATE] (selecteer en maak nieuwe)" at bounding box center [392, 92] width 257 height 15
click at [318, 194] on input at bounding box center [355, 190] width 147 height 15
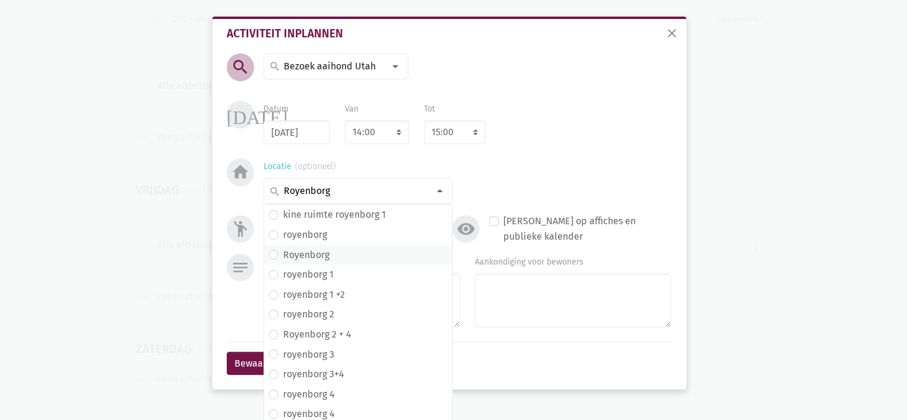
type input "Royenborg"
click at [306, 252] on label "Royenborg" at bounding box center [306, 255] width 46 height 15
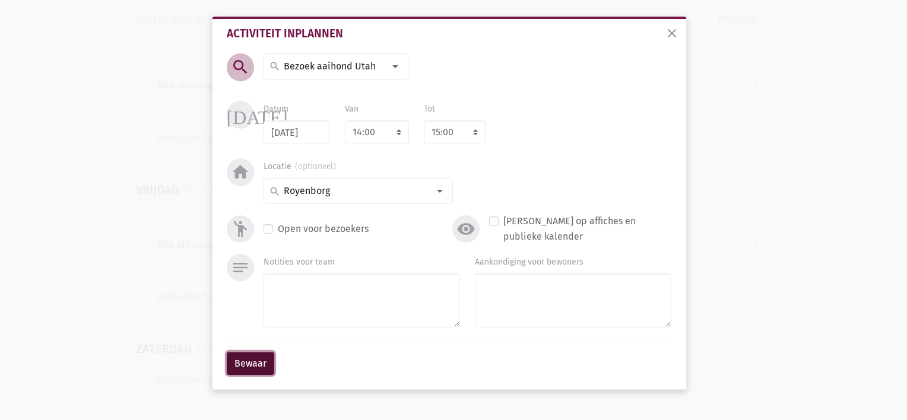
click at [253, 363] on button "Bewaar" at bounding box center [251, 364] width 48 height 24
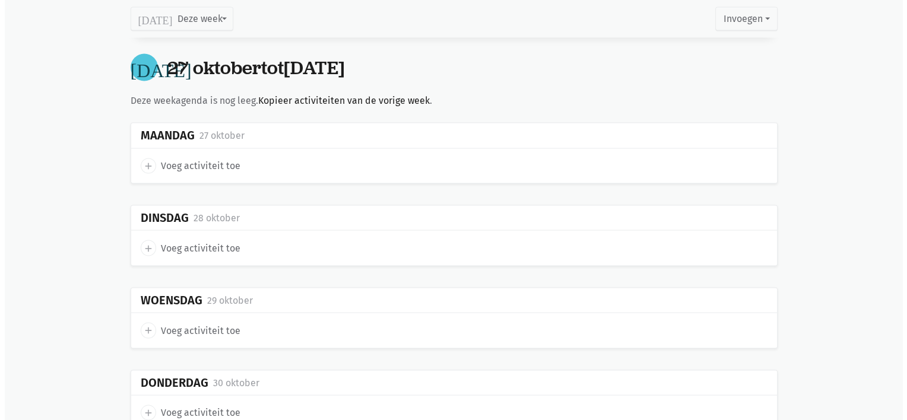
scroll to position [2259, 0]
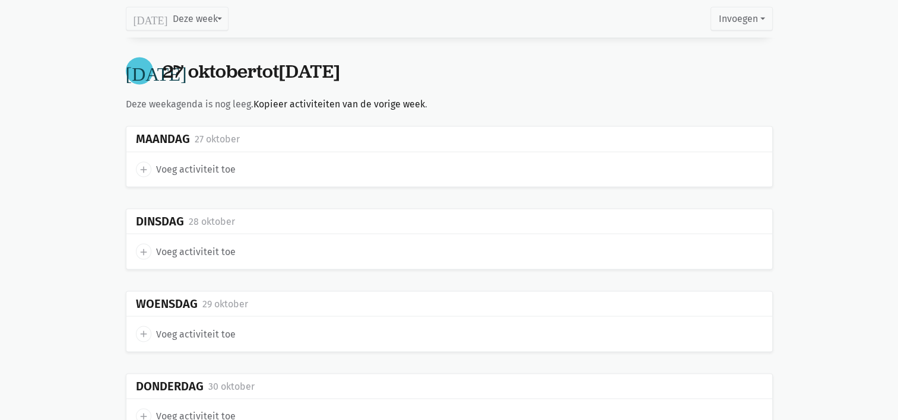
click at [141, 164] on icon "add" at bounding box center [143, 169] width 11 height 11
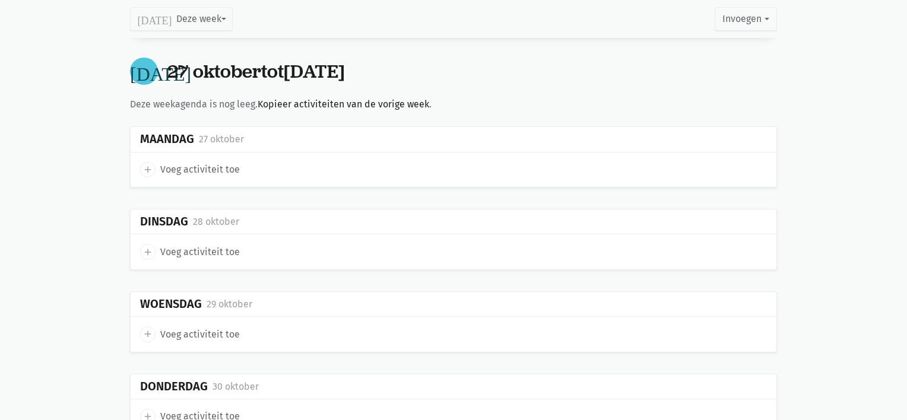
select select "14:00"
select select "15:00"
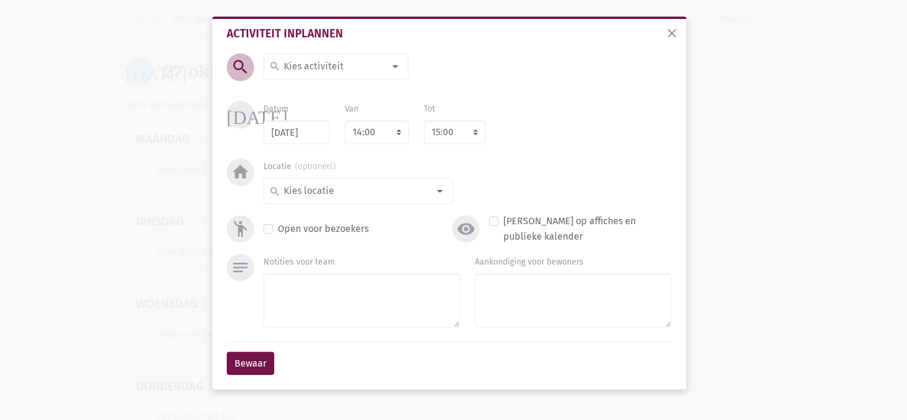
click at [317, 62] on input at bounding box center [333, 66] width 103 height 15
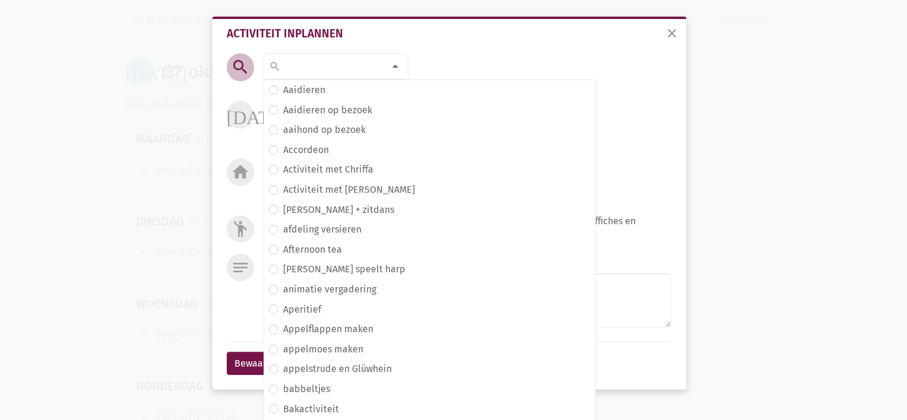
type input "µ"
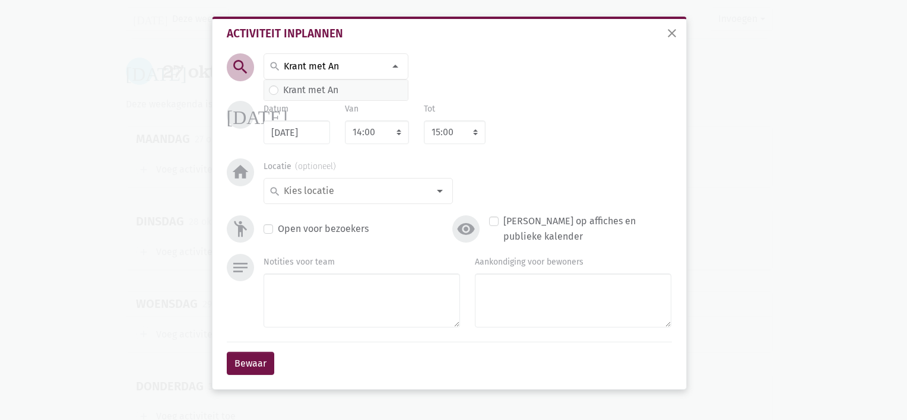
type input "Krant met An"
click at [316, 93] on label "Krant met An" at bounding box center [310, 90] width 55 height 15
click at [372, 140] on select "7:00 7:15 7:30 7:45 8:00 8:15 8:30 8:45 9:00 9:15 9:30 9:45 10:00 10:15 10:30 1…" at bounding box center [377, 133] width 64 height 24
select select "10:30"
click at [345, 121] on select "7:00 7:15 7:30 7:45 8:00 8:15 8:30 8:45 9:00 9:15 9:30 9:45 10:00 10:15 10:30 1…" at bounding box center [377, 133] width 64 height 24
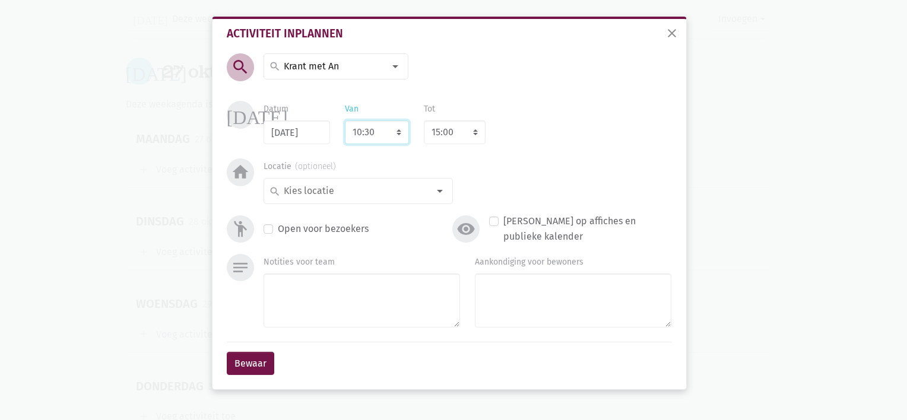
select select "11:30"
click at [439, 195] on div at bounding box center [440, 191] width 24 height 24
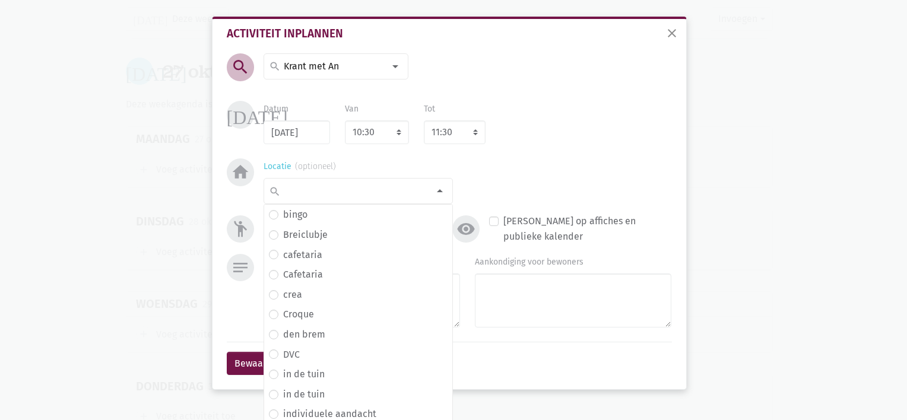
click at [404, 185] on input at bounding box center [355, 190] width 147 height 15
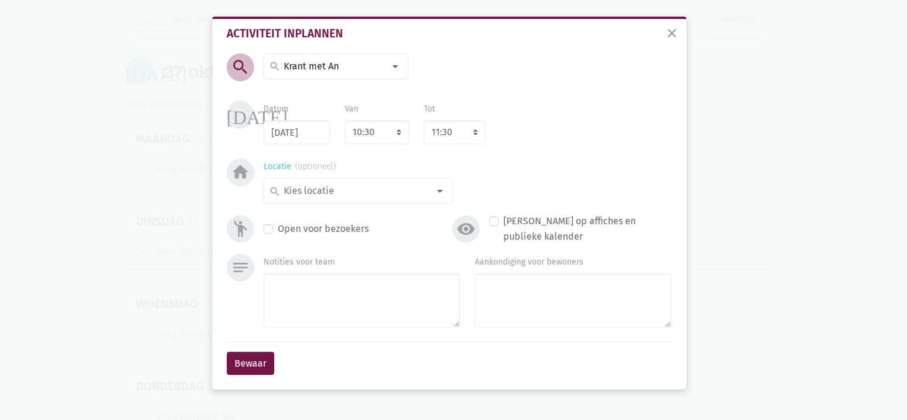
click at [404, 185] on input at bounding box center [355, 190] width 147 height 15
type input "Royenborg 3"
click at [362, 214] on span "royenborg 3" at bounding box center [358, 214] width 179 height 15
click at [254, 360] on button "Bewaar" at bounding box center [251, 364] width 48 height 24
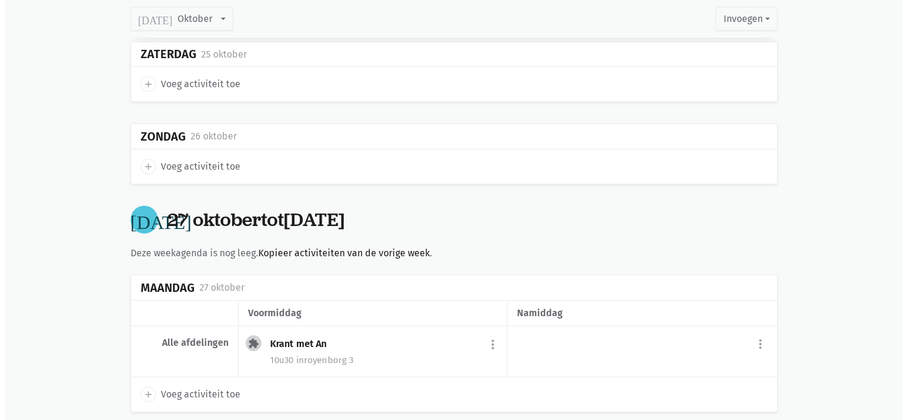
scroll to position [3740, 0]
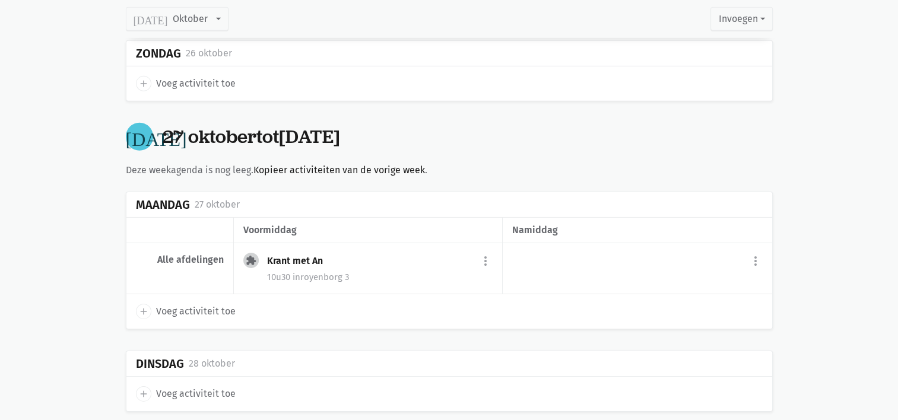
click at [141, 389] on icon "add" at bounding box center [143, 394] width 11 height 11
select select "14:00"
select select "15:00"
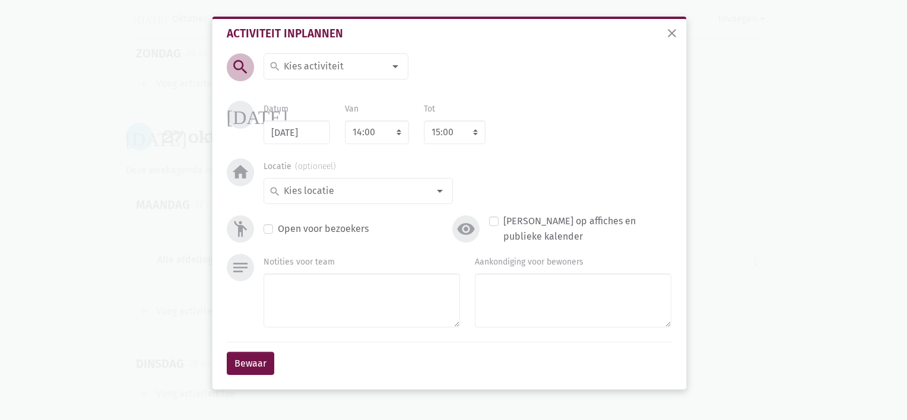
click at [307, 61] on input at bounding box center [333, 66] width 103 height 15
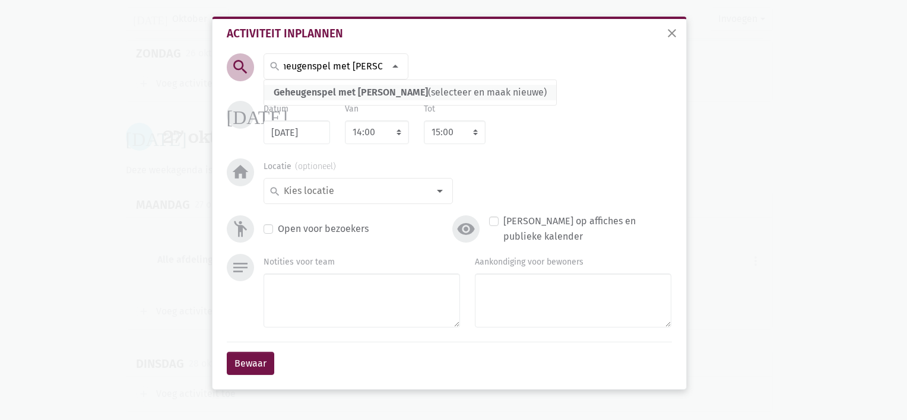
type input "Geheugenspel met [PERSON_NAME]"
click at [299, 92] on span "Geheugenspel met [PERSON_NAME]" at bounding box center [351, 92] width 154 height 11
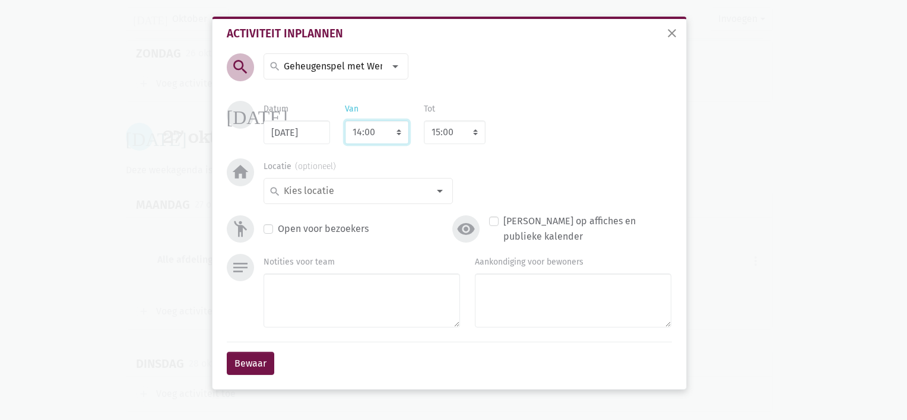
click at [360, 131] on select "7:00 7:15 7:30 7:45 8:00 8:15 8:30 8:45 9:00 9:15 9:30 9:45 10:00 10:15 10:30 1…" at bounding box center [377, 133] width 64 height 24
select select "10:30"
click at [345, 121] on select "7:00 7:15 7:30 7:45 8:00 8:15 8:30 8:45 9:00 9:15 9:30 9:45 10:00 10:15 10:30 1…" at bounding box center [377, 133] width 64 height 24
select select "11:30"
click at [347, 188] on input at bounding box center [355, 190] width 147 height 15
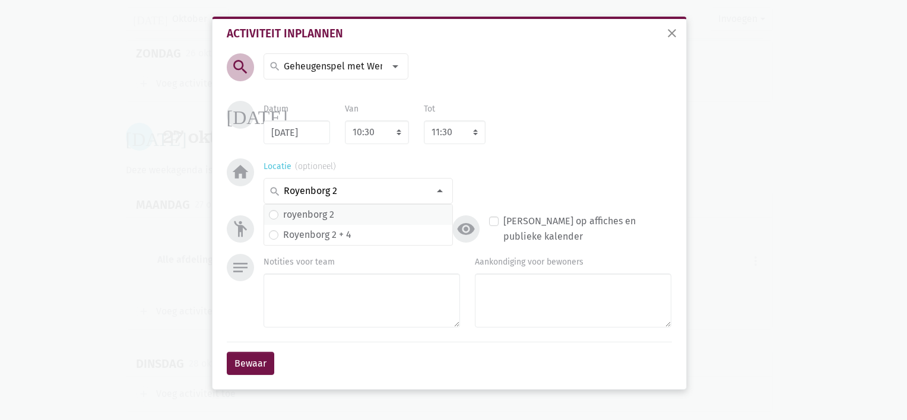
type input "Royenborg 2"
click at [323, 214] on label "royenborg 2" at bounding box center [308, 214] width 51 height 15
click at [242, 368] on button "Bewaar" at bounding box center [251, 364] width 48 height 24
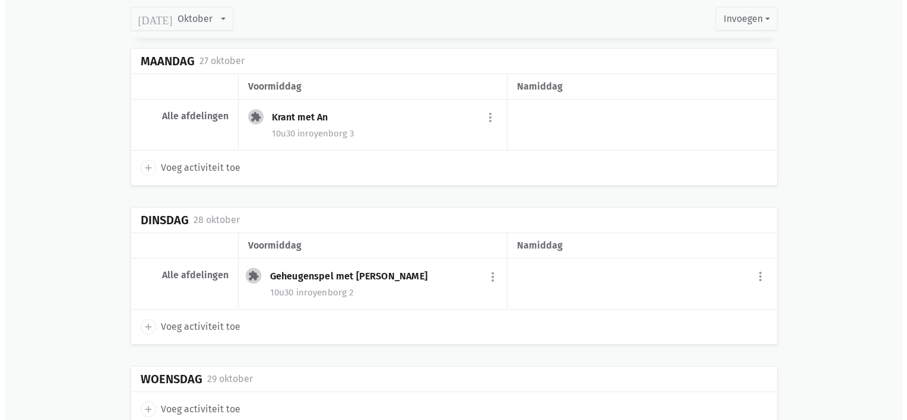
scroll to position [3905, 0]
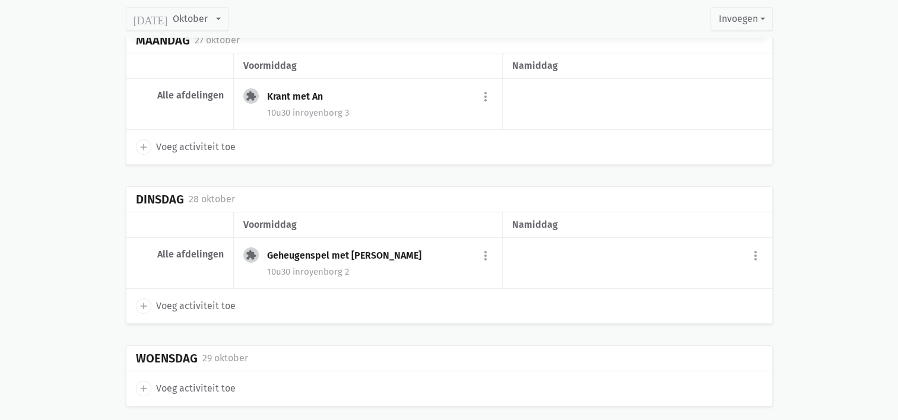
click at [147, 301] on icon "add" at bounding box center [143, 306] width 11 height 11
select select "14:00"
select select "15:00"
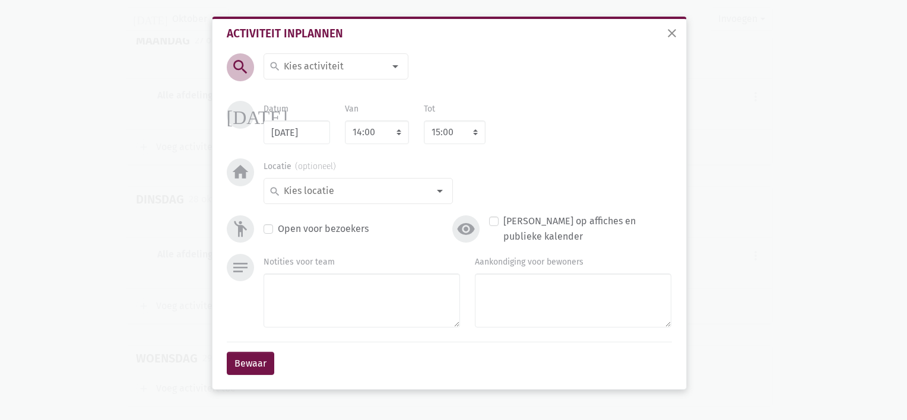
click at [308, 69] on input at bounding box center [333, 66] width 103 height 15
type input "Winkeltje"
click at [309, 93] on label "winkeltje" at bounding box center [302, 90] width 39 height 15
click at [337, 188] on input at bounding box center [355, 190] width 147 height 15
type input "Royenborg 3"
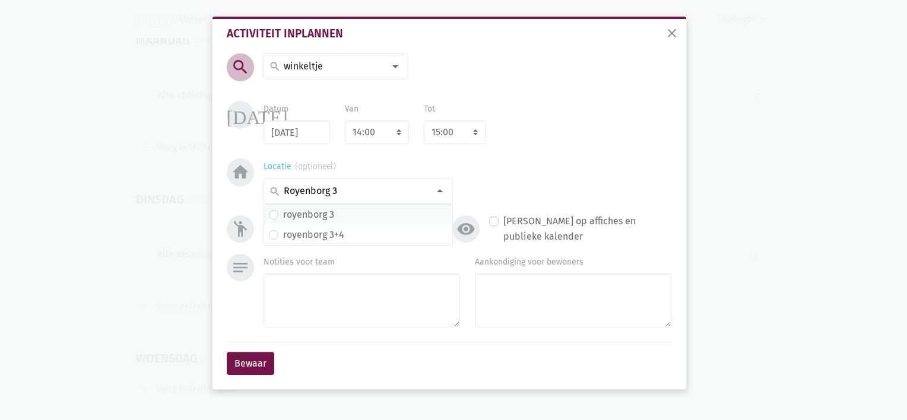
click at [325, 214] on label "royenborg 3" at bounding box center [308, 214] width 51 height 15
click at [256, 363] on button "Bewaar" at bounding box center [251, 364] width 48 height 24
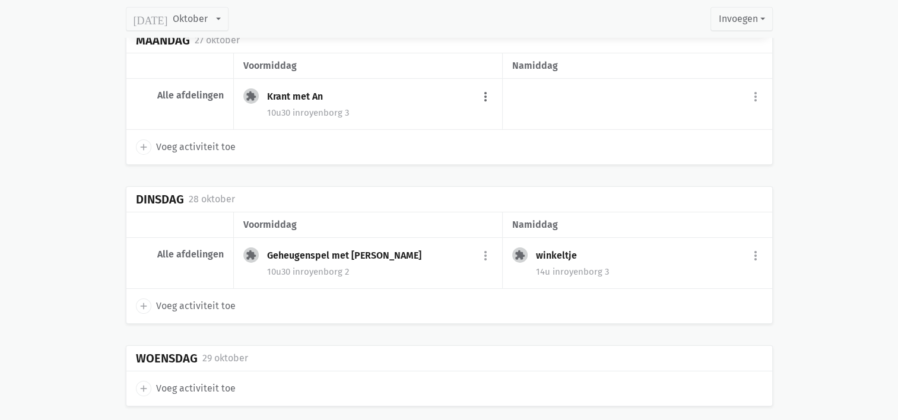
drag, startPoint x: 404, startPoint y: 87, endPoint x: 485, endPoint y: 81, distance: 81.6
click at [485, 88] on div "Krant met An more_vert edit Bewerk group Beheer deelnemers print Print deelneme…" at bounding box center [380, 97] width 226 height 19
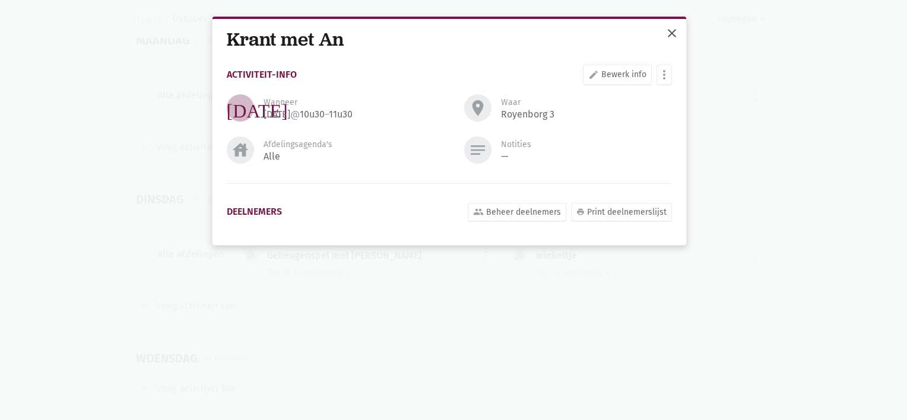
drag, startPoint x: 485, startPoint y: 81, endPoint x: 675, endPoint y: 31, distance: 196.3
click at [675, 31] on span "close" at bounding box center [672, 33] width 14 height 14
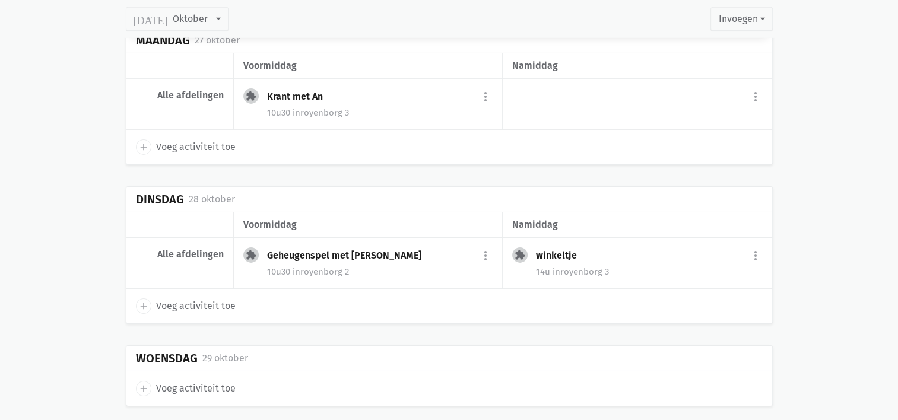
drag, startPoint x: 482, startPoint y: 81, endPoint x: 429, endPoint y: 101, distance: 57.1
click at [429, 105] on div "10u30 in [GEOGRAPHIC_DATA] 3" at bounding box center [380, 112] width 226 height 15
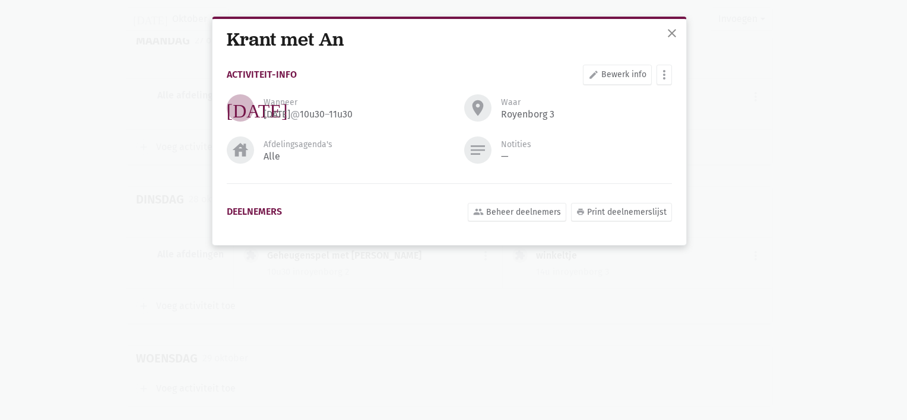
click at [487, 78] on div "Activiteit-info edit Bewerk info more_vert [PERSON_NAME] fiche [DATE] Plan opni…" at bounding box center [449, 119] width 445 height 129
click at [625, 74] on link "edit Bewerk info" at bounding box center [617, 75] width 69 height 20
select select "10:30"
select select "11:30"
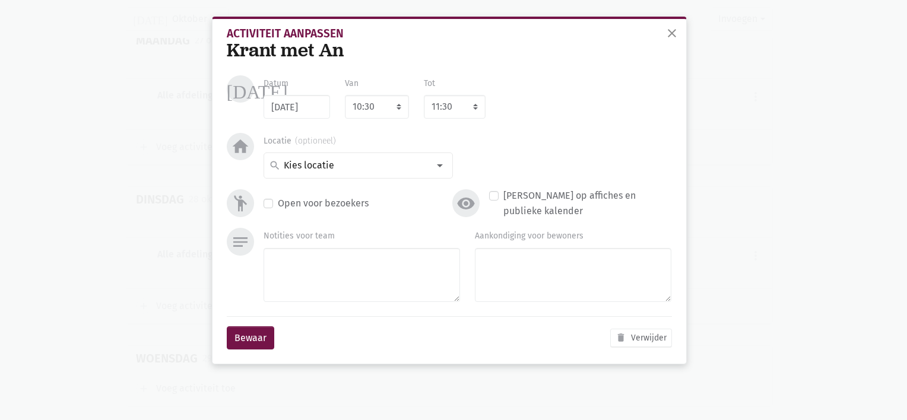
click at [346, 48] on div "Krant met An" at bounding box center [449, 50] width 445 height 22
click at [672, 31] on span "close" at bounding box center [672, 33] width 14 height 14
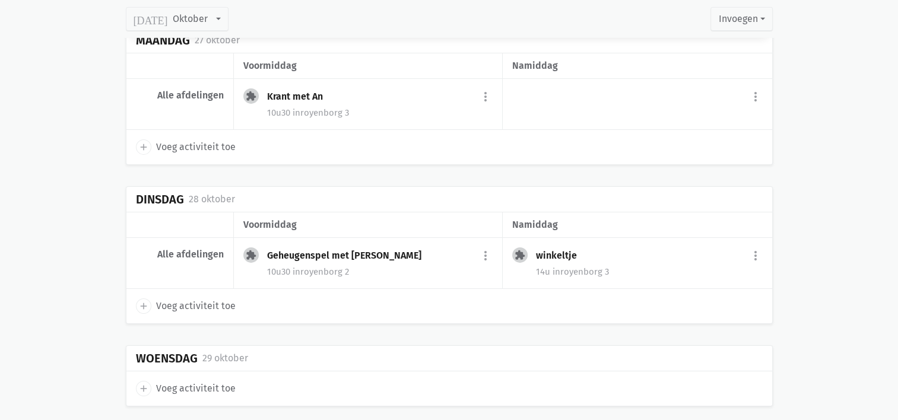
click at [289, 88] on div "Krant met An more_vert edit Bewerk group Beheer deelnemers print Print deelneme…" at bounding box center [380, 97] width 226 height 19
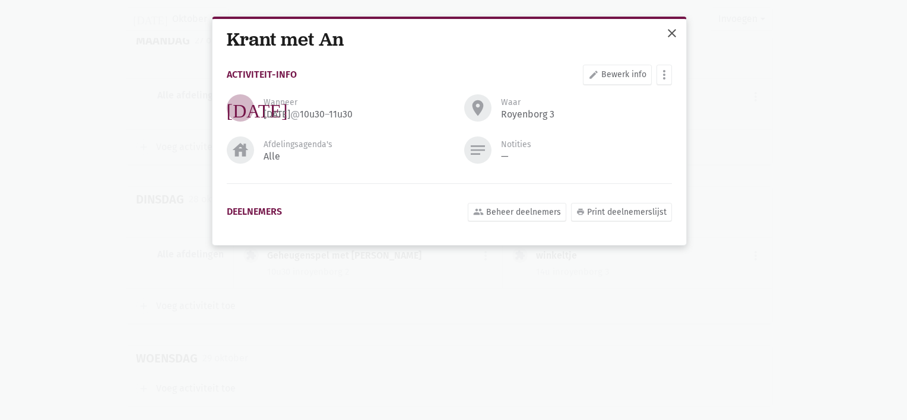
click at [670, 29] on span "close" at bounding box center [672, 33] width 14 height 14
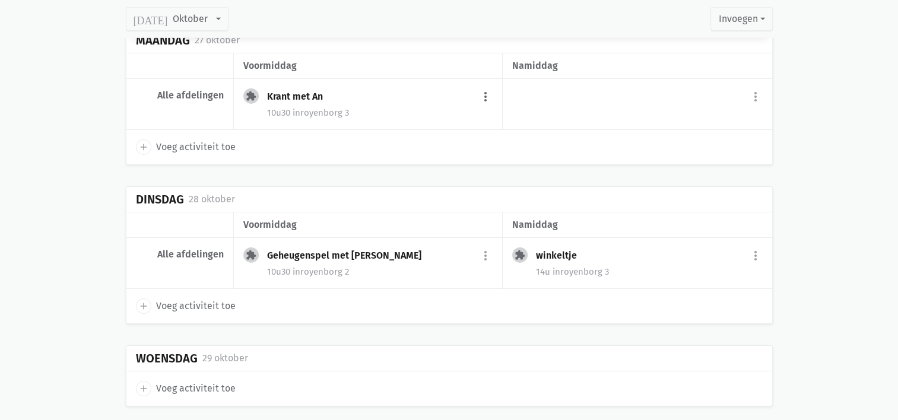
click at [489, 86] on button "more_vert" at bounding box center [486, 97] width 14 height 23
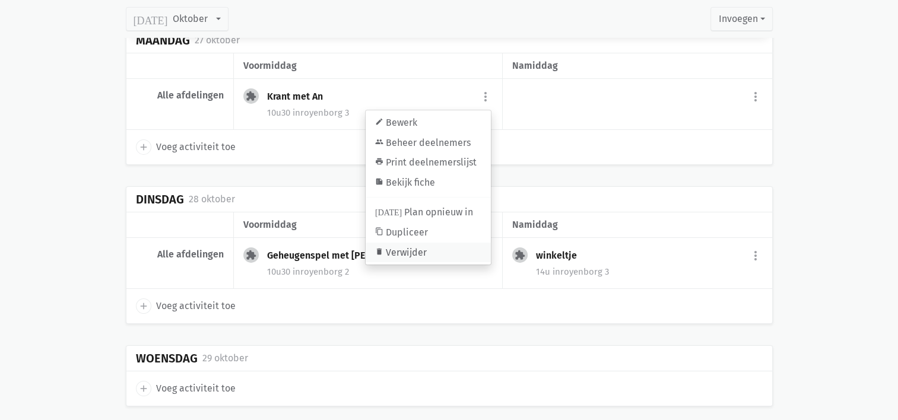
click at [419, 242] on link "delete Verwijder" at bounding box center [428, 252] width 125 height 20
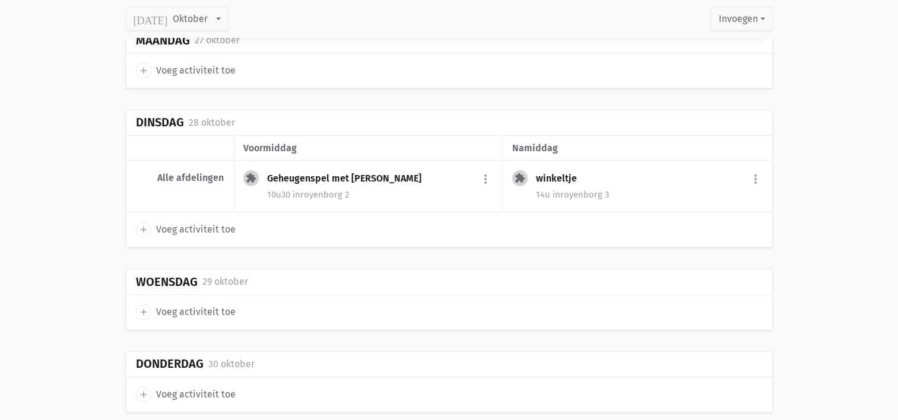
click at [144, 65] on icon "add" at bounding box center [143, 70] width 11 height 11
select select "14:00"
select select "15:00"
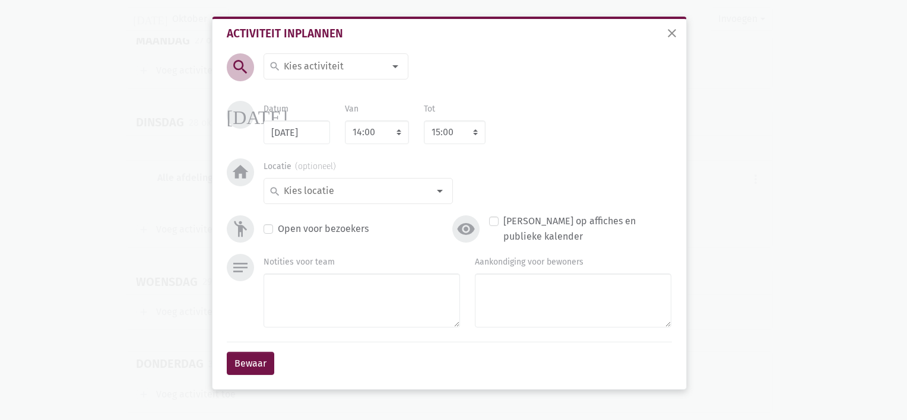
click at [327, 65] on input at bounding box center [333, 66] width 103 height 15
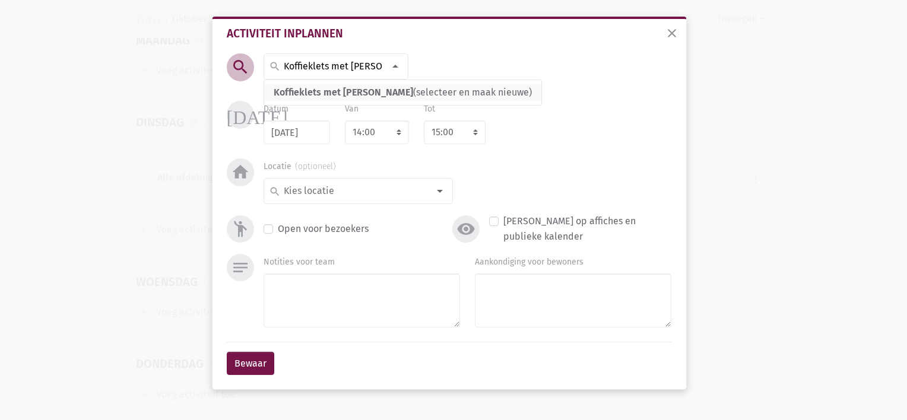
type input "Koffieklets met [PERSON_NAME]"
click at [316, 86] on span "Koffieklets met [PERSON_NAME] (selecteer en maak nieuwe)" at bounding box center [402, 92] width 277 height 15
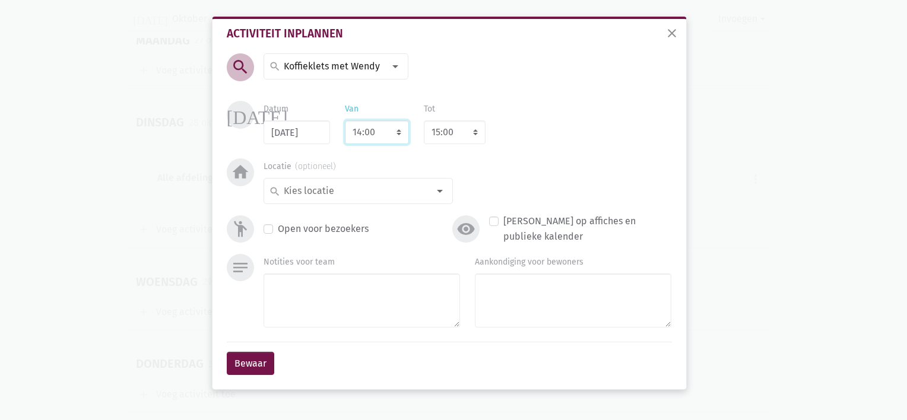
click at [397, 138] on select "7:00 7:15 7:30 7:45 8:00 8:15 8:30 8:45 9:00 9:15 9:30 9:45 10:00 10:15 10:30 1…" at bounding box center [377, 133] width 64 height 24
select select "10:30"
click at [345, 121] on select "7:00 7:15 7:30 7:45 8:00 8:15 8:30 8:45 9:00 9:15 9:30 9:45 10:00 10:15 10:30 1…" at bounding box center [377, 133] width 64 height 24
select select "11:30"
click at [375, 192] on input at bounding box center [355, 190] width 147 height 15
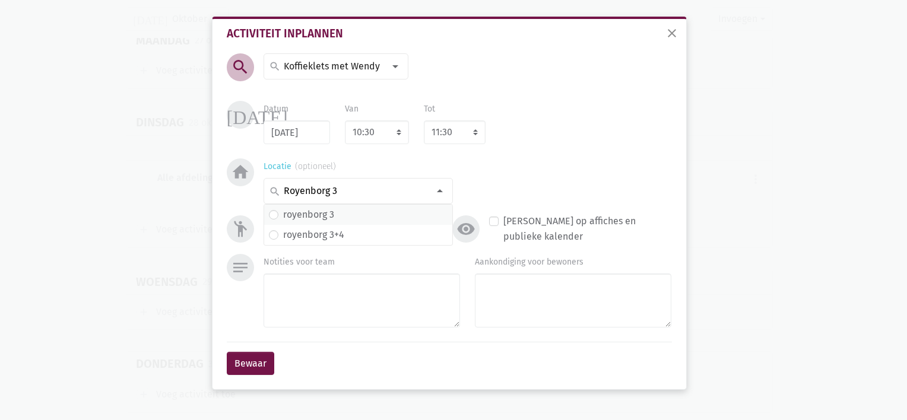
type input "Royenborg 3"
click at [341, 219] on span "royenborg 3" at bounding box center [358, 214] width 179 height 15
click at [262, 359] on button "Bewaar" at bounding box center [251, 364] width 48 height 24
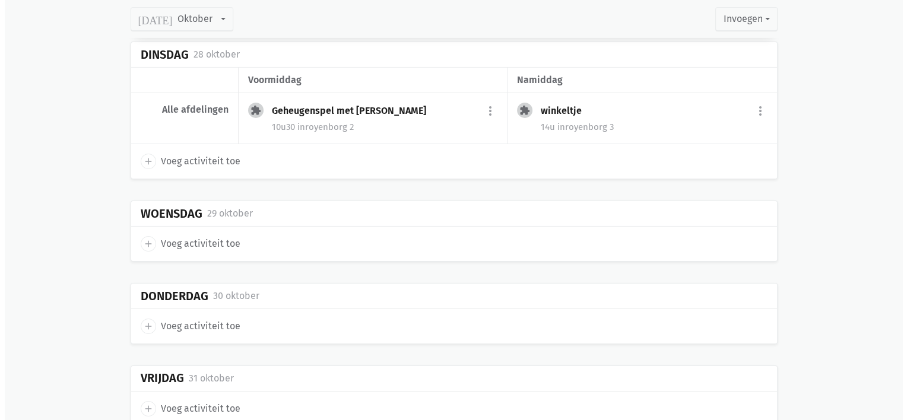
scroll to position [4076, 0]
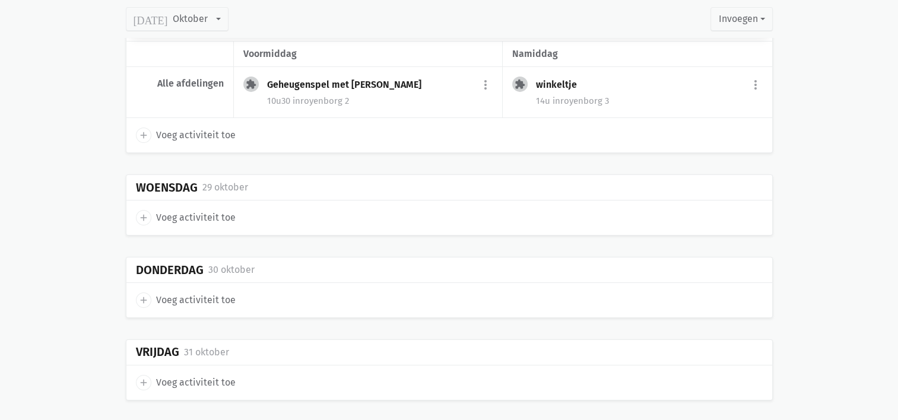
click at [142, 213] on icon "add" at bounding box center [143, 218] width 11 height 11
select select "14:00"
select select "15:00"
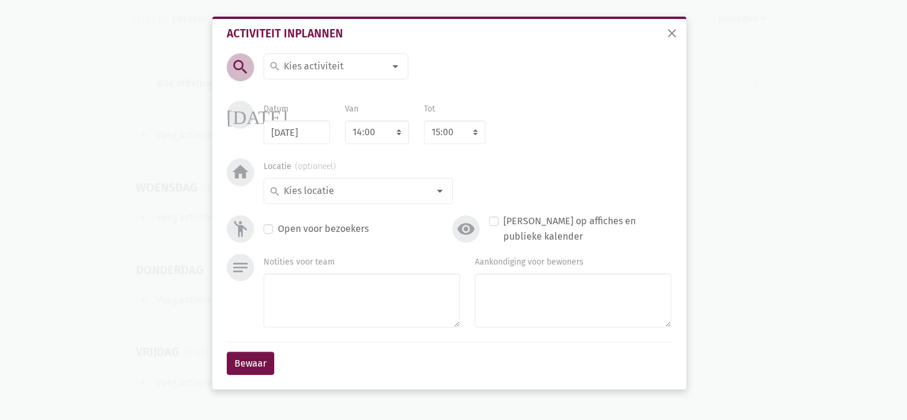
click at [316, 61] on input at bounding box center [333, 66] width 103 height 15
type input "Samen lezen"
click at [310, 95] on label "Samen lezen" at bounding box center [310, 90] width 55 height 15
click at [385, 128] on select "7:00 7:15 7:30 7:45 8:00 8:15 8:30 8:45 9:00 9:15 9:30 9:45 10:00 10:15 10:30 1…" at bounding box center [377, 133] width 64 height 24
select select "10:30"
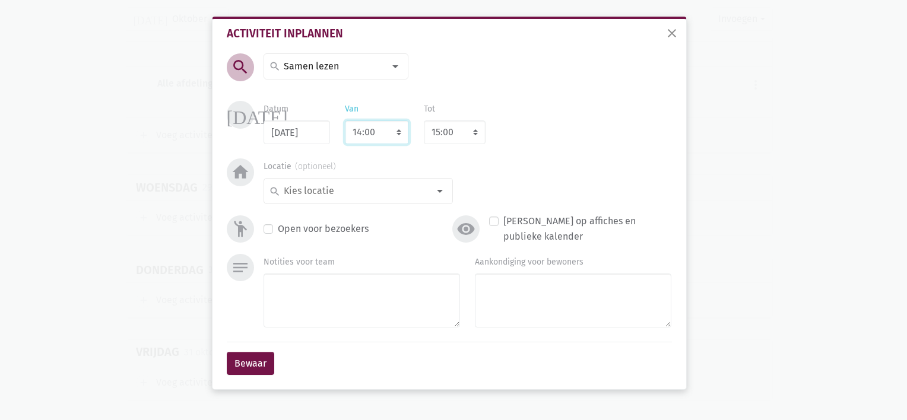
click at [345, 121] on select "7:00 7:15 7:30 7:45 8:00 8:15 8:30 8:45 9:00 9:15 9:30 9:45 10:00 10:15 10:30 1…" at bounding box center [377, 133] width 64 height 24
select select "11:30"
click at [338, 189] on input at bounding box center [355, 190] width 147 height 15
type input "Royenborg 3"
click at [322, 216] on label "royenborg 3" at bounding box center [308, 214] width 51 height 15
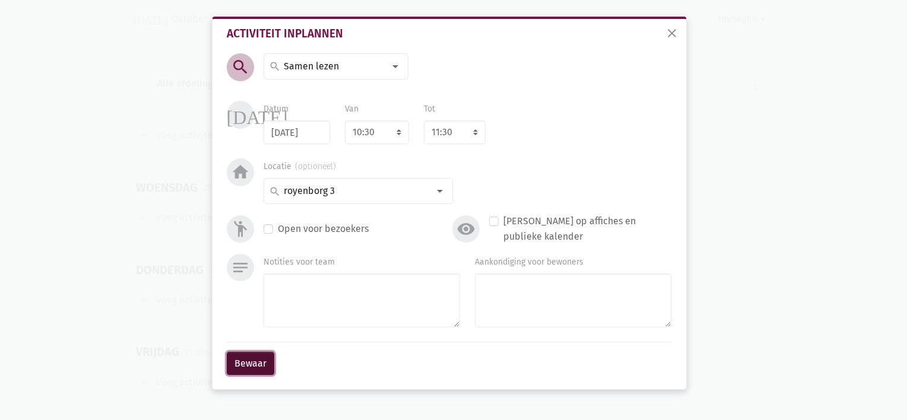
click at [255, 366] on button "Bewaar" at bounding box center [251, 364] width 48 height 24
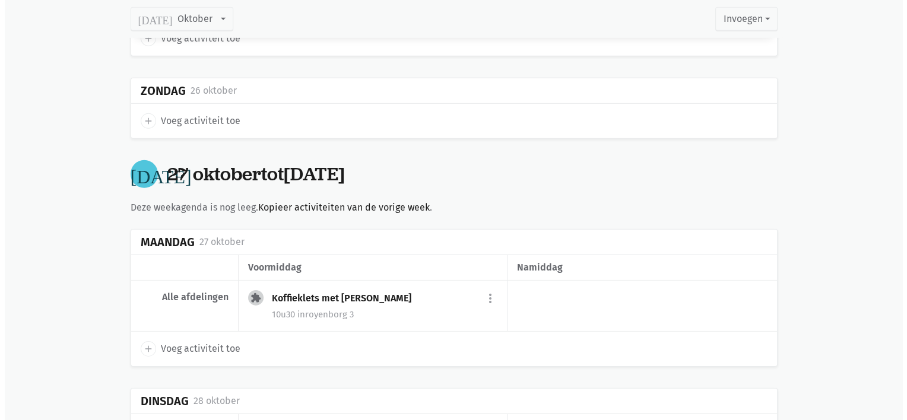
scroll to position [3664, 0]
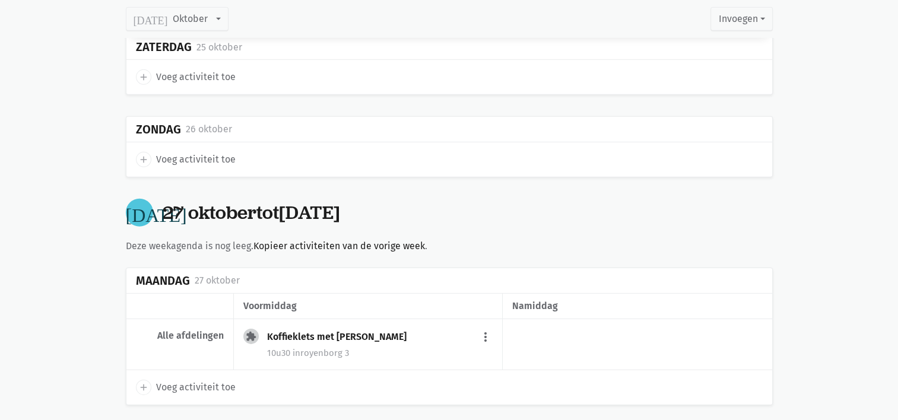
click at [480, 327] on button "more_vert" at bounding box center [486, 338] width 14 height 23
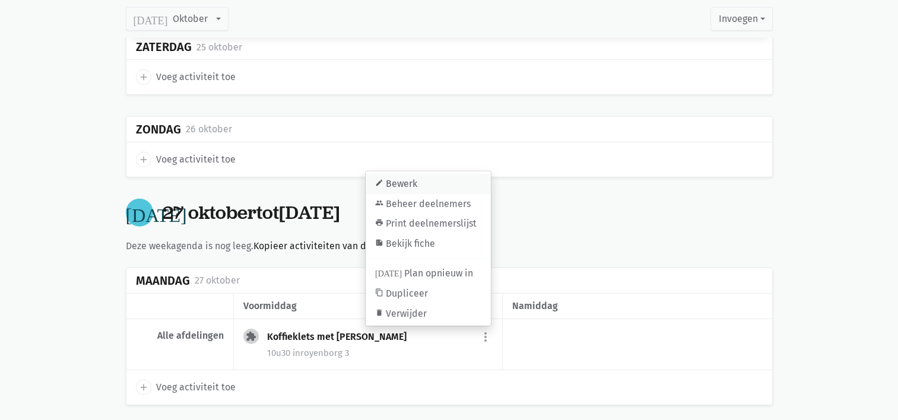
click at [412, 174] on link "edit Bewerk" at bounding box center [428, 184] width 125 height 20
select select "10:30"
select select "11:30"
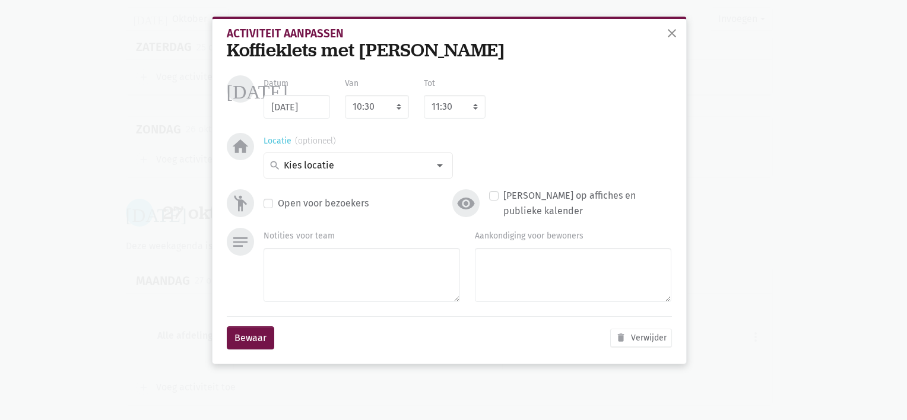
click at [422, 173] on input at bounding box center [355, 165] width 147 height 15
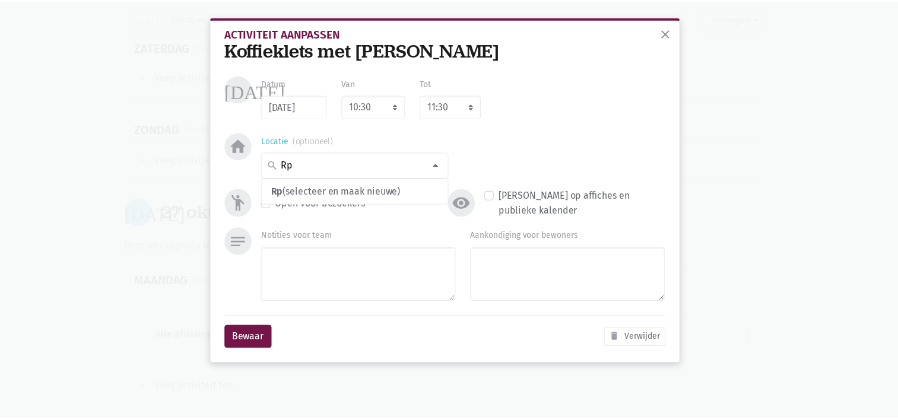
scroll to position [0, 0]
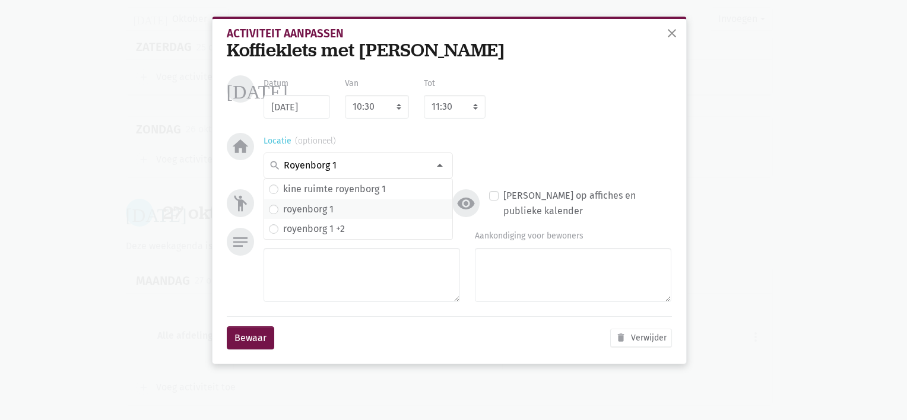
type input "Royenborg 1"
click at [365, 211] on span "royenborg 1" at bounding box center [358, 209] width 179 height 15
click at [257, 337] on button "Bewaar" at bounding box center [251, 339] width 48 height 24
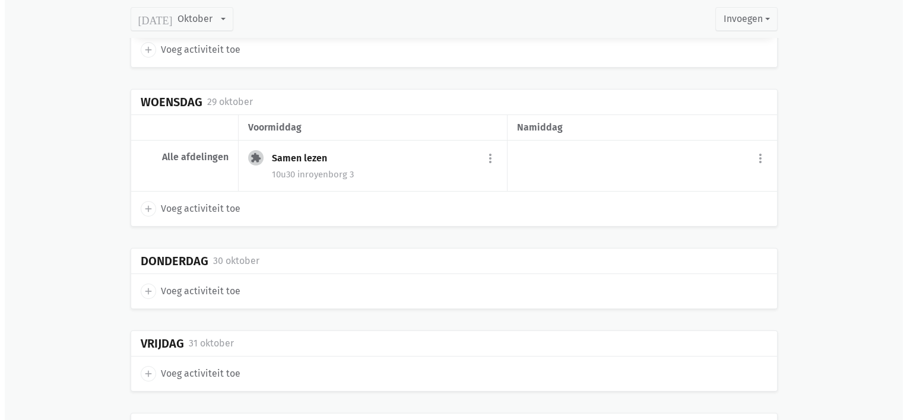
scroll to position [4168, 0]
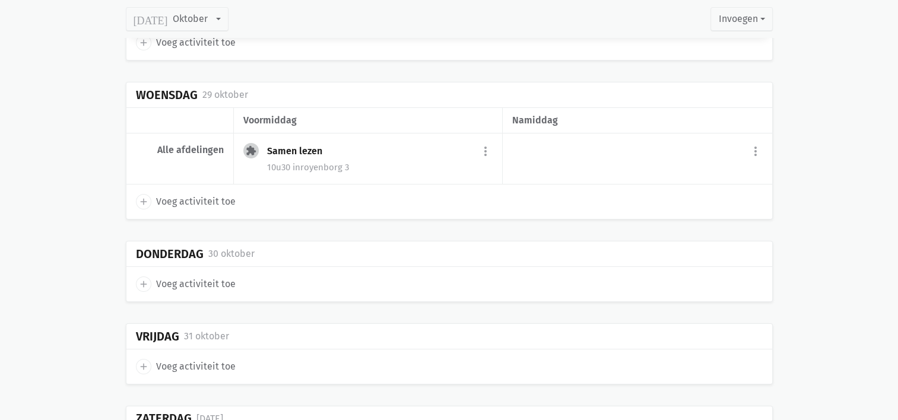
click at [144, 279] on icon "add" at bounding box center [143, 284] width 11 height 11
select select "14:00"
select select "15:00"
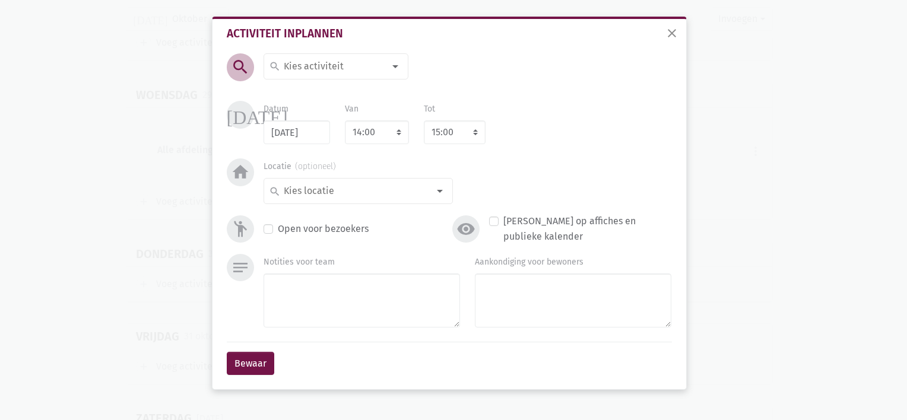
click at [318, 70] on input at bounding box center [333, 66] width 103 height 15
type input "Muziek met [PERSON_NAME]"
click at [314, 89] on label "Muziek met [PERSON_NAME]" at bounding box center [344, 90] width 122 height 15
click at [405, 129] on select "7:00 7:15 7:30 7:45 8:00 8:15 8:30 8:45 9:00 9:15 9:30 9:45 10:00 10:15 10:30 1…" at bounding box center [377, 133] width 64 height 24
select select "10:30"
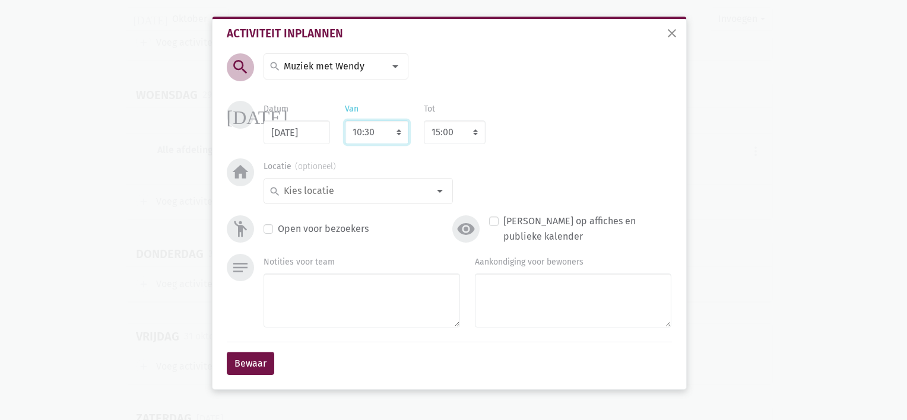
click at [345, 121] on select "7:00 7:15 7:30 7:45 8:00 8:15 8:30 8:45 9:00 9:15 9:30 9:45 10:00 10:15 10:30 1…" at bounding box center [377, 133] width 64 height 24
select select "11:30"
click at [474, 132] on select "8:00 8:15 8:30 8:45 9:00 9:15 9:30 9:45 10:00 10:15 10:30 10:45 11:00 11:15 11:…" at bounding box center [455, 133] width 62 height 24
click at [318, 188] on input at bounding box center [355, 190] width 147 height 15
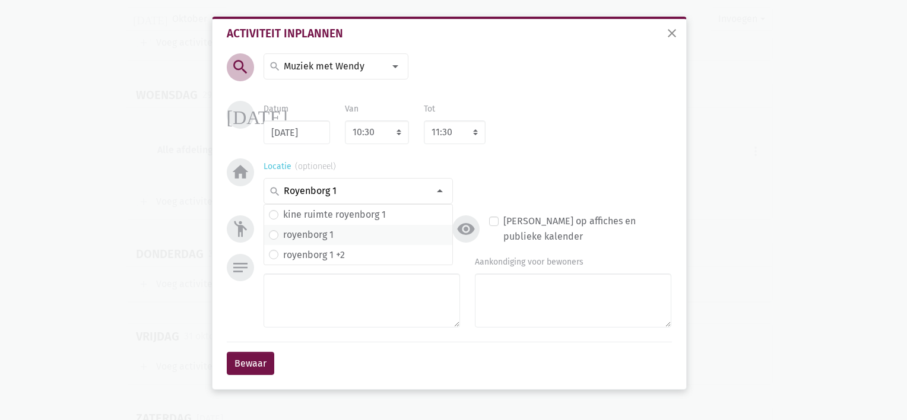
type input "Royenborg 1"
click at [303, 235] on label "royenborg 1" at bounding box center [308, 234] width 50 height 15
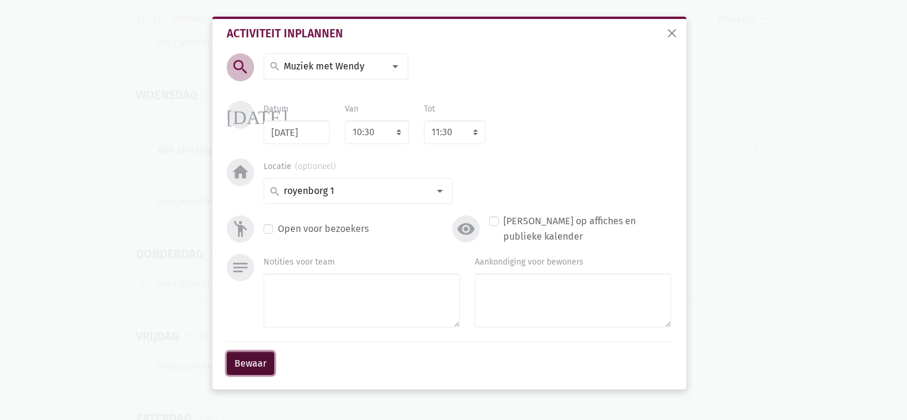
click at [253, 365] on button "Bewaar" at bounding box center [251, 364] width 48 height 24
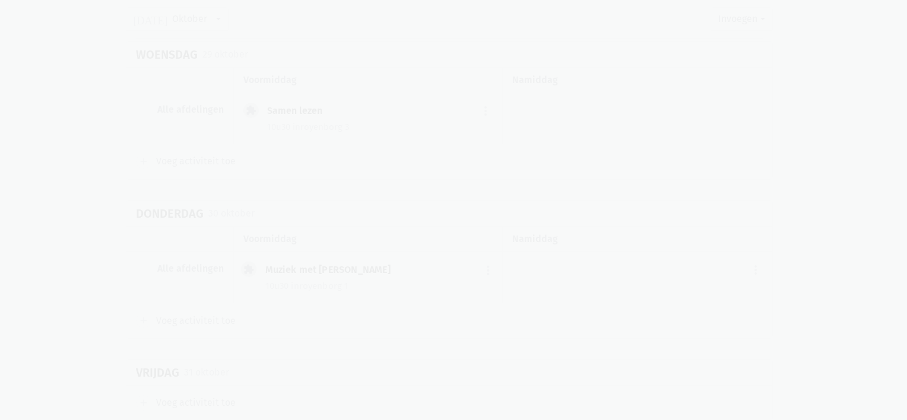
scroll to position [4222, 0]
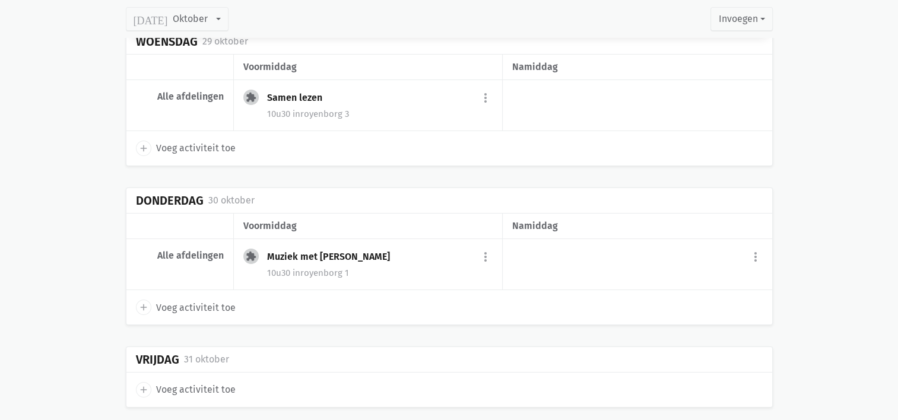
click at [145, 143] on icon "add" at bounding box center [143, 148] width 11 height 11
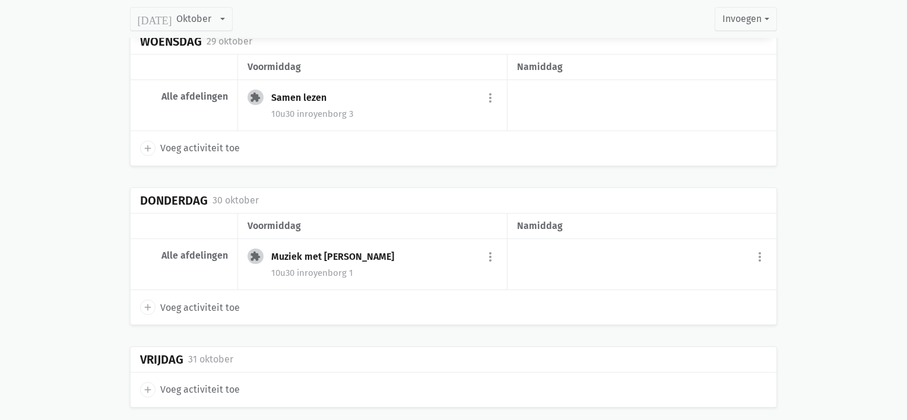
select select "14:00"
select select "15:00"
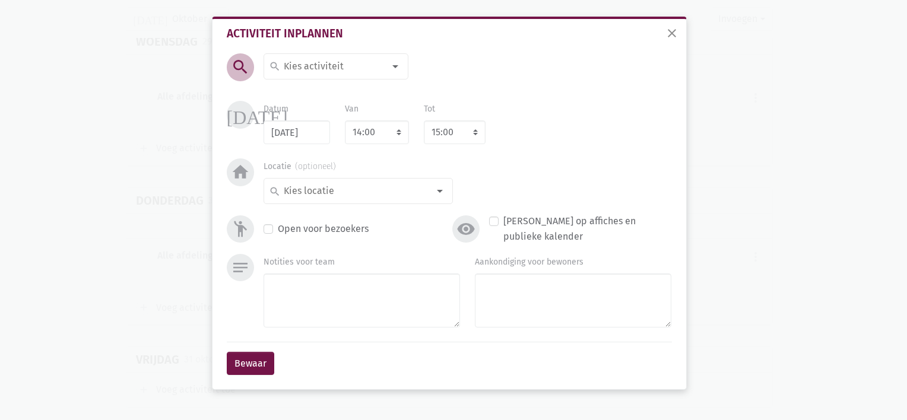
click at [295, 65] on input at bounding box center [333, 66] width 103 height 15
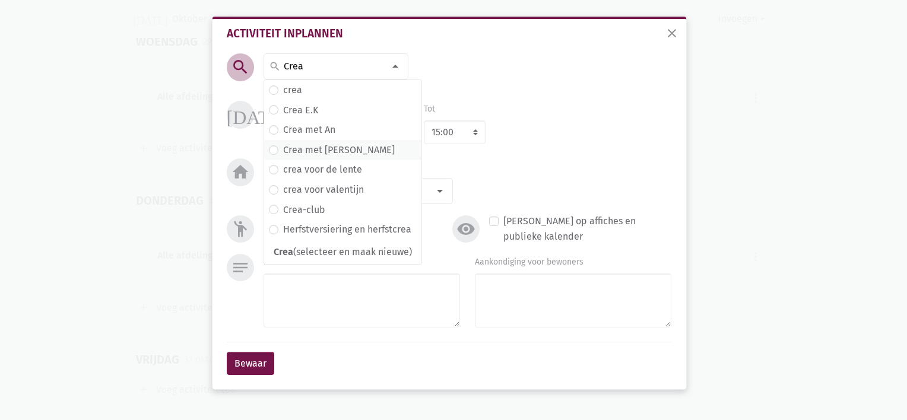
type input "Crea"
click at [309, 154] on label "Crea met [PERSON_NAME]" at bounding box center [339, 150] width 112 height 15
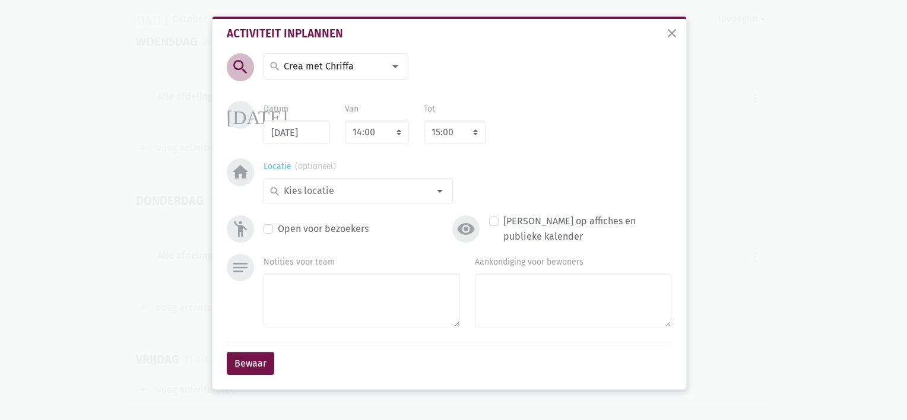
click at [334, 195] on input at bounding box center [355, 190] width 147 height 15
type input "Royenborg 4"
click at [314, 225] on span "royenborg 4" at bounding box center [358, 235] width 188 height 20
click at [254, 364] on button "Bewaar" at bounding box center [251, 364] width 48 height 24
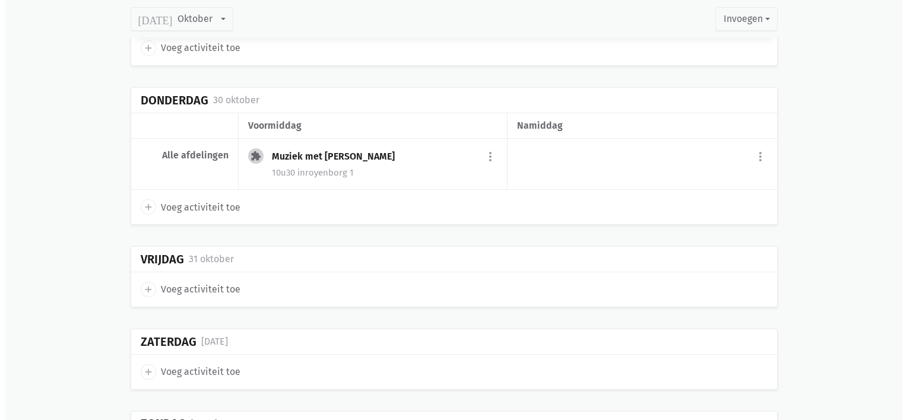
scroll to position [4329, 0]
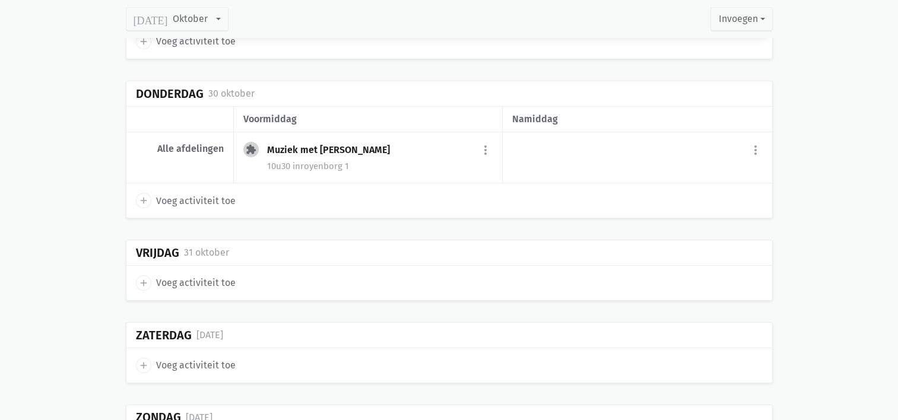
click at [136, 276] on span "add" at bounding box center [143, 283] width 15 height 15
select select "14:00"
select select "15:00"
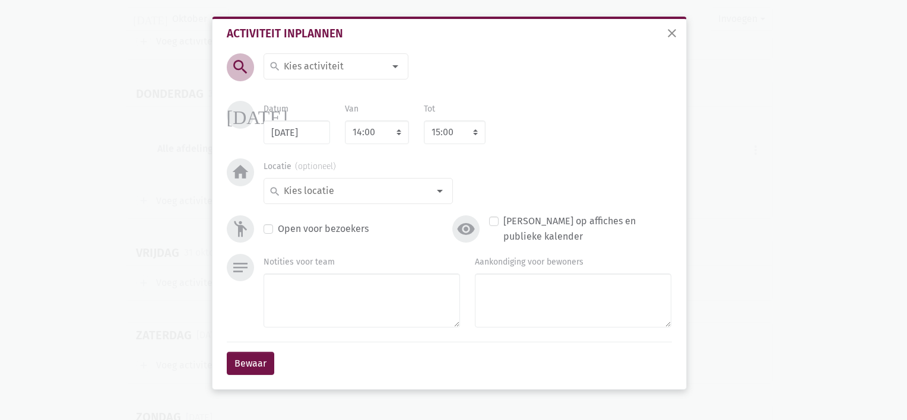
click at [322, 62] on input at bounding box center [333, 66] width 103 height 15
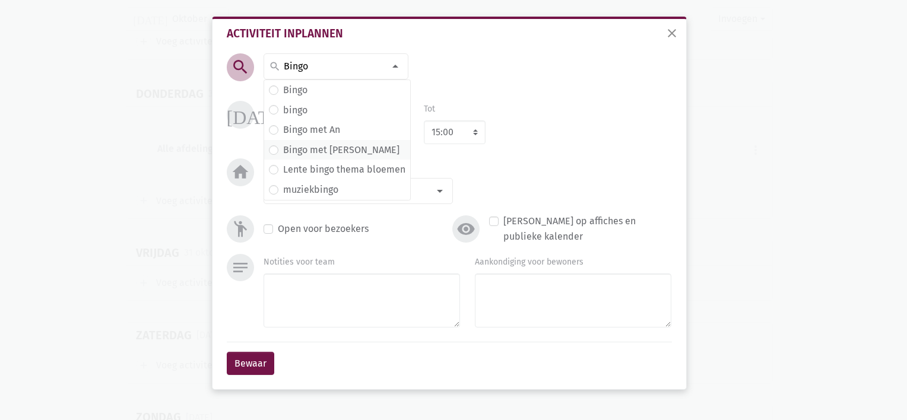
type input "Bingo"
click at [316, 146] on label "Bingo met [PERSON_NAME]" at bounding box center [341, 150] width 116 height 15
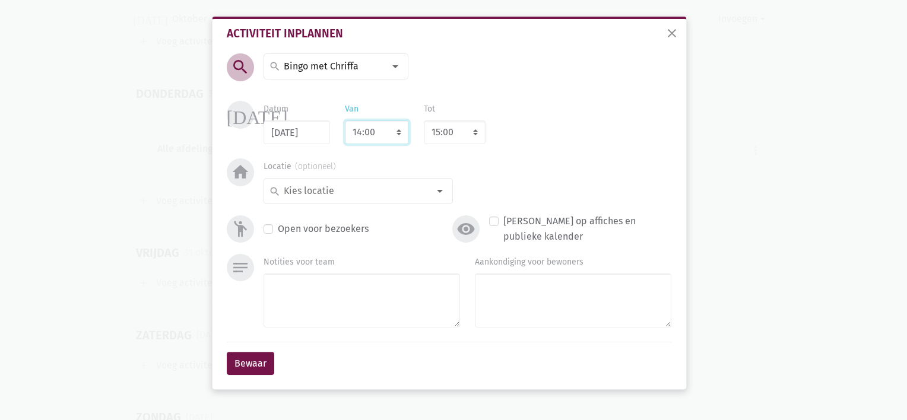
click at [396, 134] on select "7:00 7:15 7:30 7:45 8:00 8:15 8:30 8:45 9:00 9:15 9:30 9:45 10:00 10:15 10:30 1…" at bounding box center [377, 133] width 64 height 24
select select "10:30"
click at [345, 121] on select "7:00 7:15 7:30 7:45 8:00 8:15 8:30 8:45 9:00 9:15 9:30 9:45 10:00 10:15 10:30 1…" at bounding box center [377, 133] width 64 height 24
select select "11:30"
click at [366, 197] on input at bounding box center [355, 190] width 147 height 15
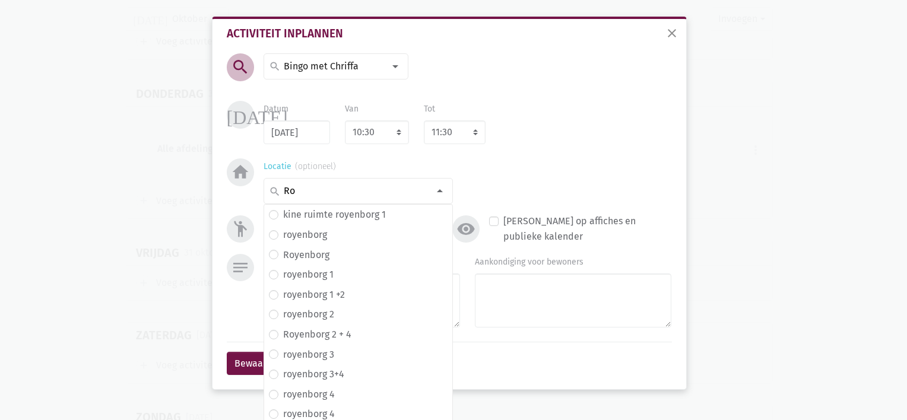
type input "R"
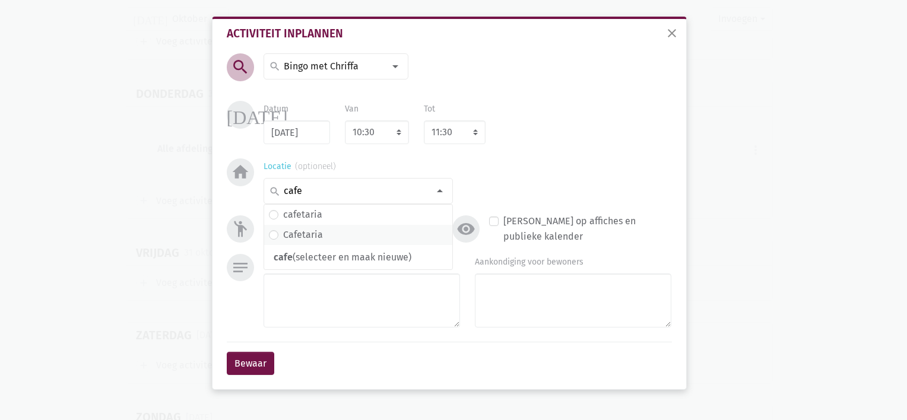
type input "cafe"
click at [325, 235] on span "Cafetaria" at bounding box center [358, 234] width 179 height 15
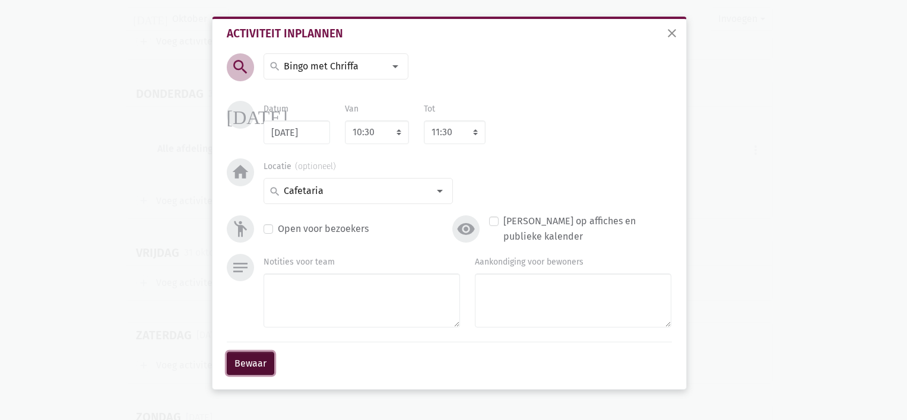
click at [254, 362] on button "Bewaar" at bounding box center [251, 364] width 48 height 24
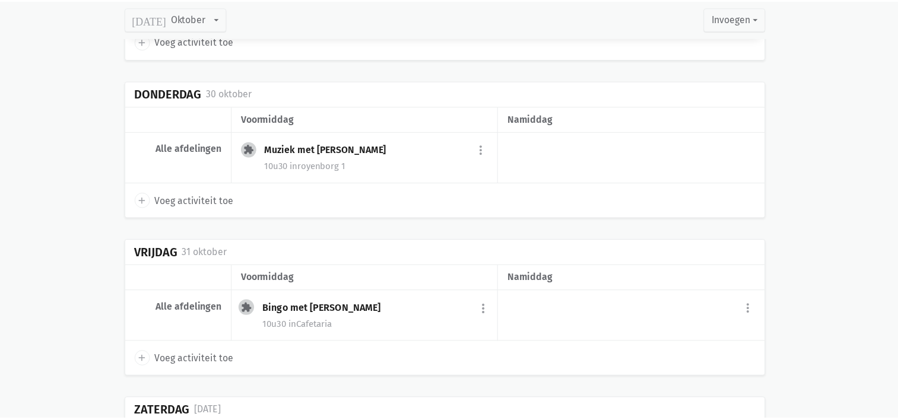
scroll to position [4380, 0]
